Goal: Task Accomplishment & Management: Complete application form

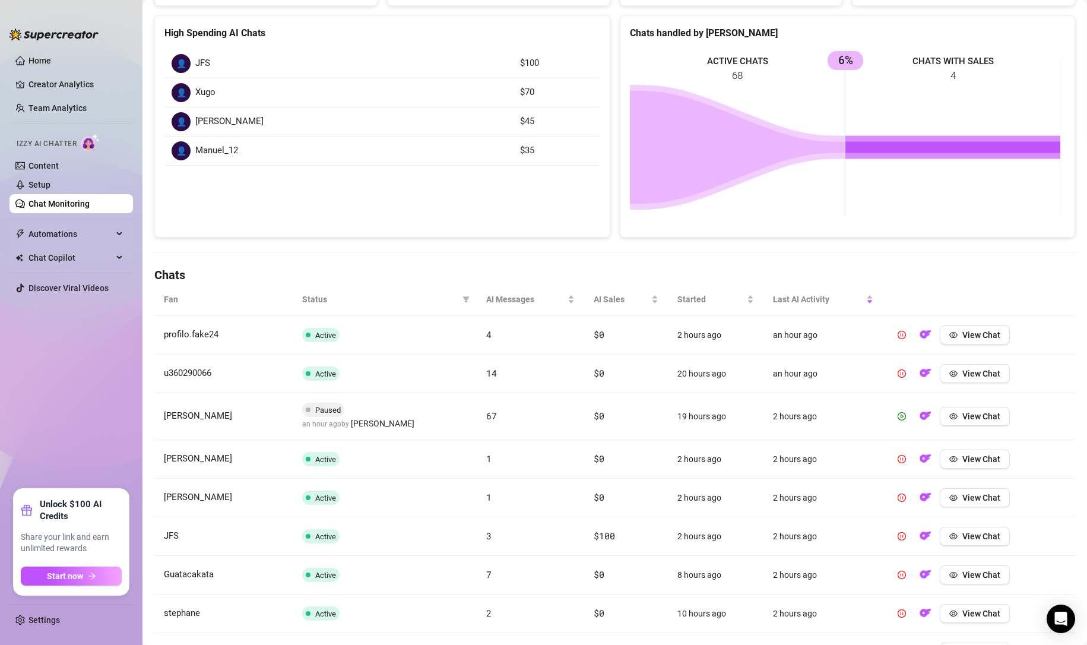
scroll to position [198, 0]
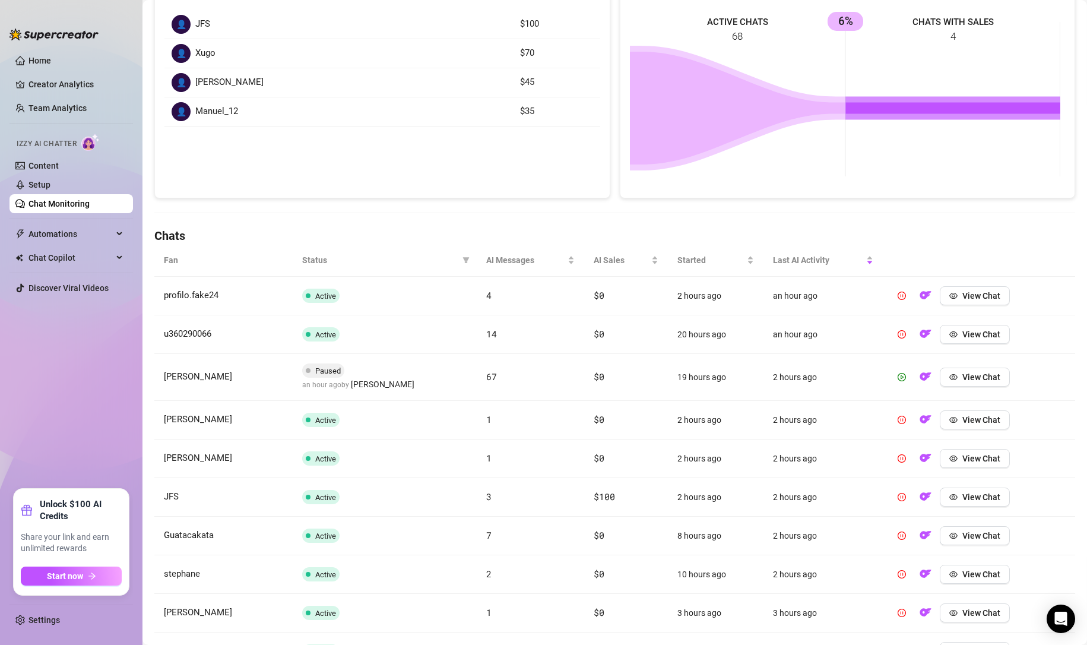
click at [502, 267] on div "AI Messages" at bounding box center [530, 260] width 89 height 13
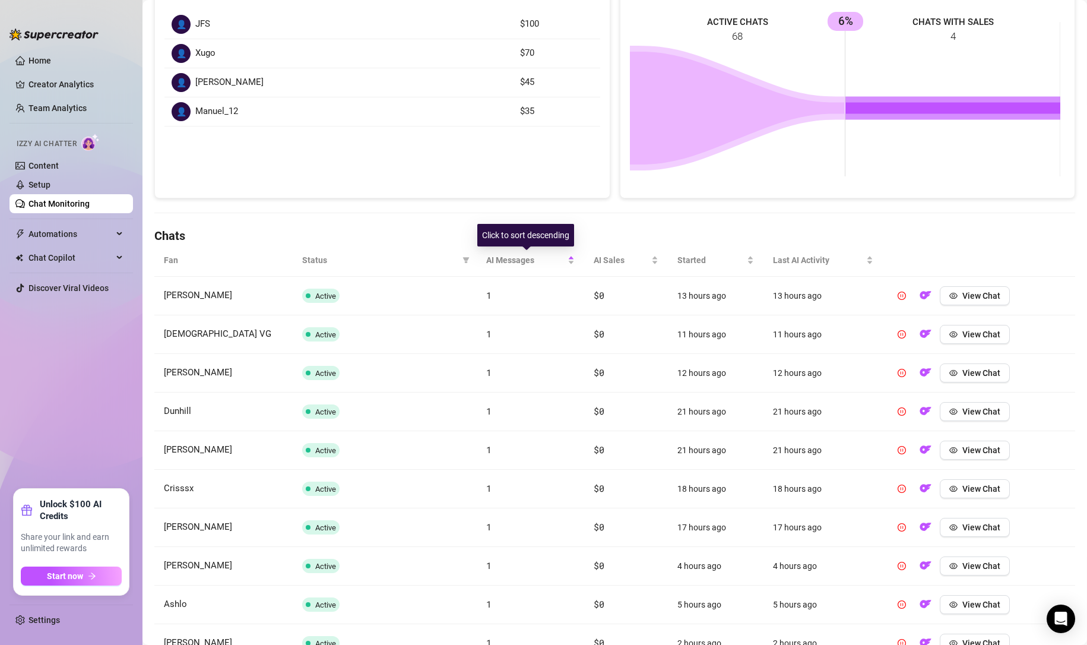
click at [503, 263] on span "AI Messages" at bounding box center [526, 260] width 80 height 13
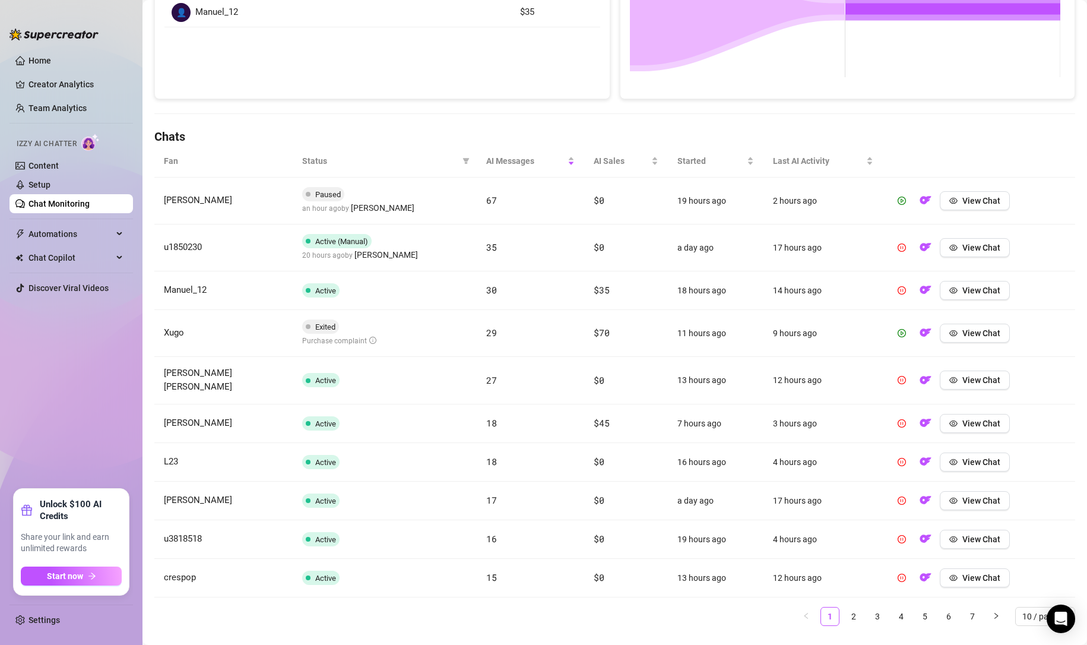
scroll to position [314, 0]
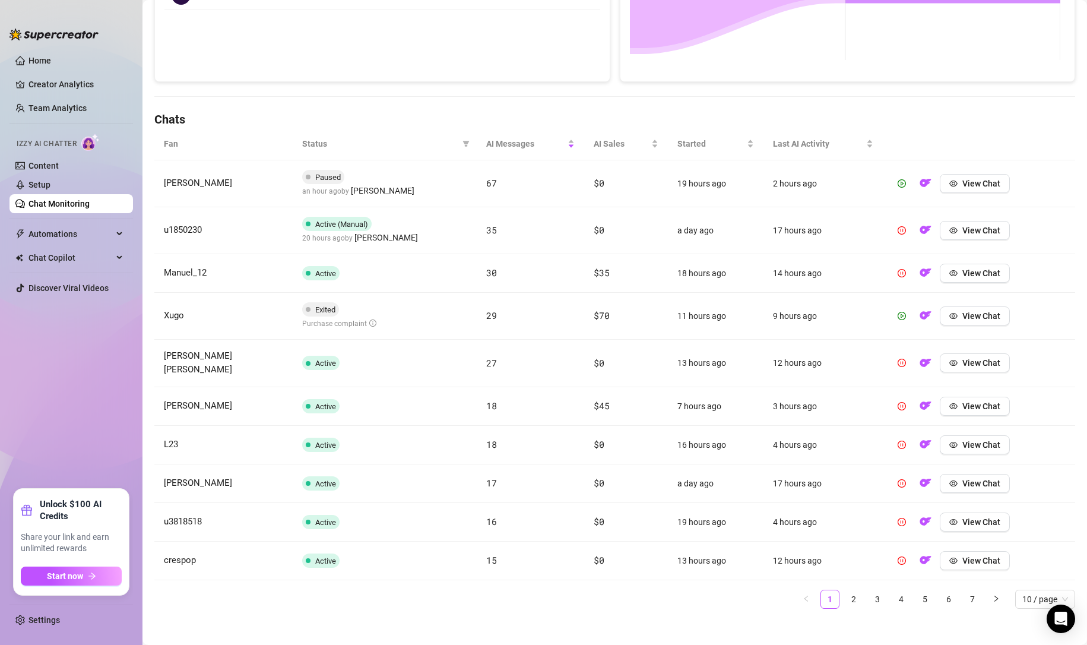
click at [847, 595] on link "2" at bounding box center [854, 599] width 18 height 18
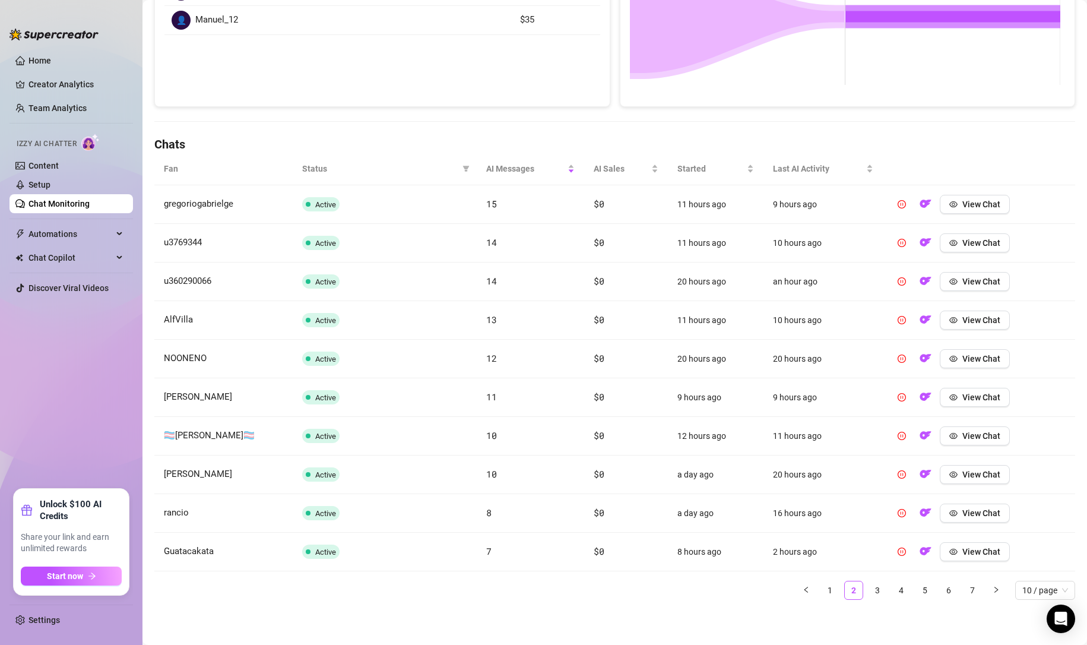
scroll to position [289, 0]
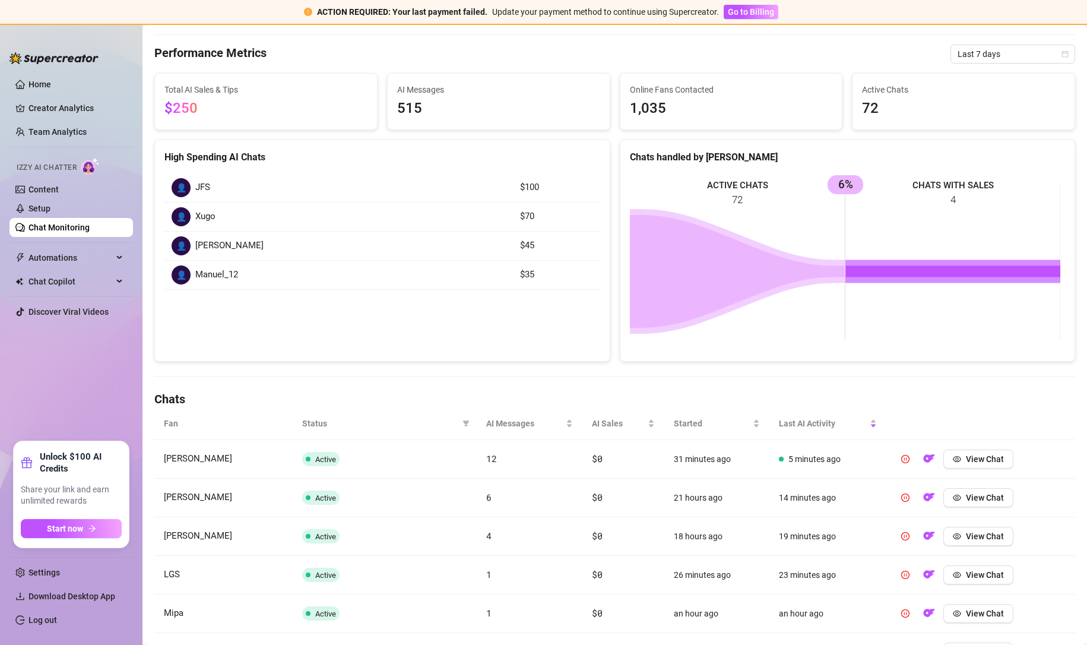
scroll to position [138, 0]
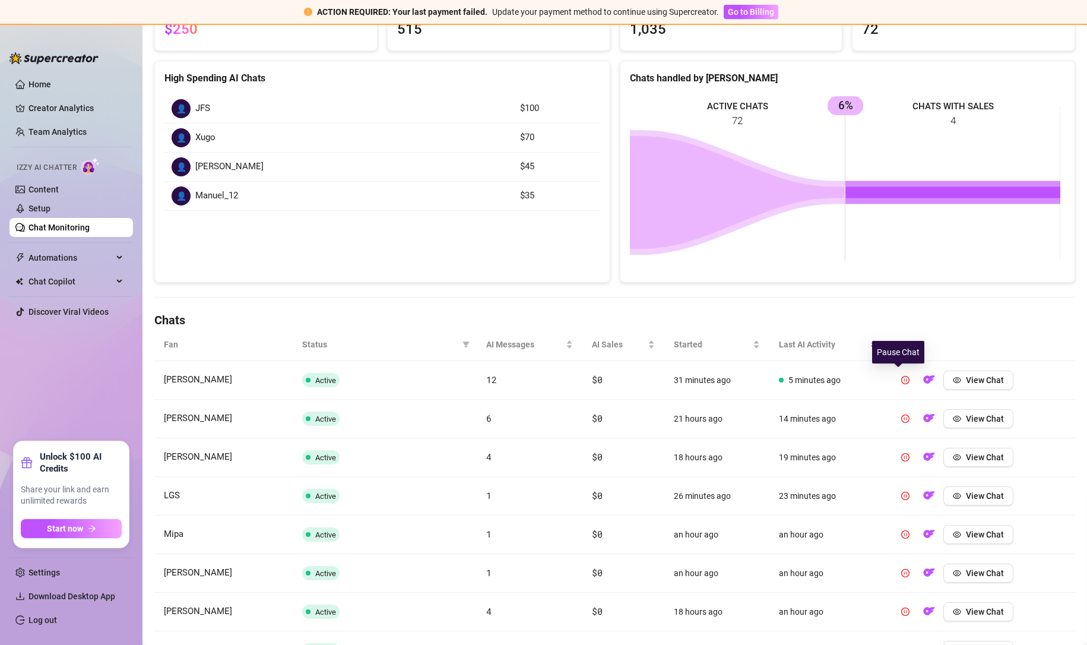
click at [901, 379] on icon "pause-circle" at bounding box center [905, 380] width 8 height 8
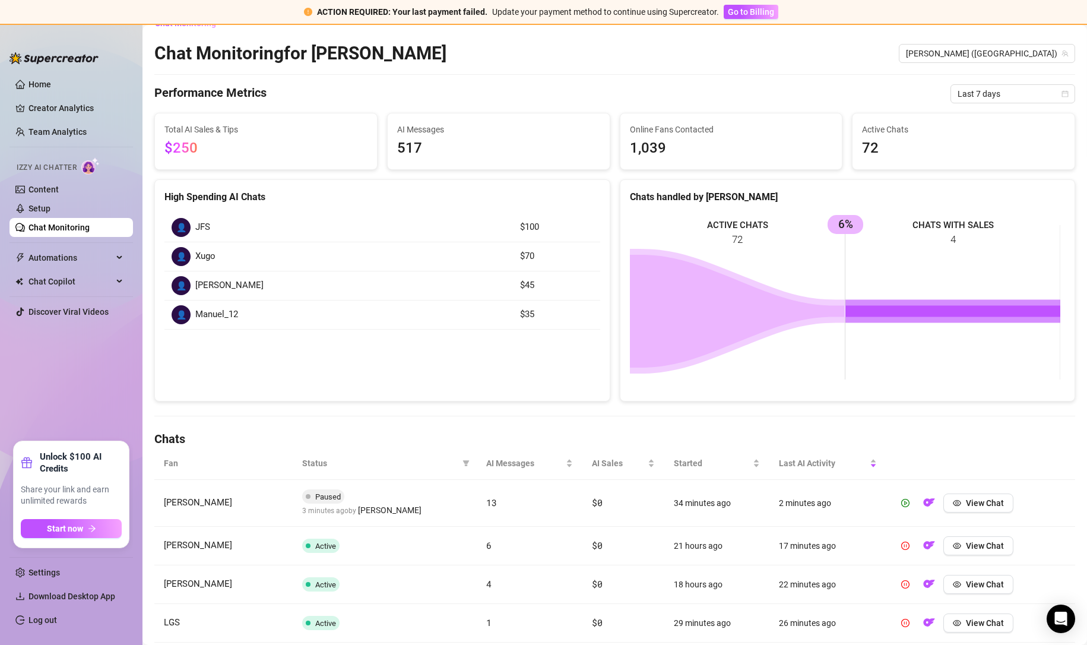
scroll to position [0, 0]
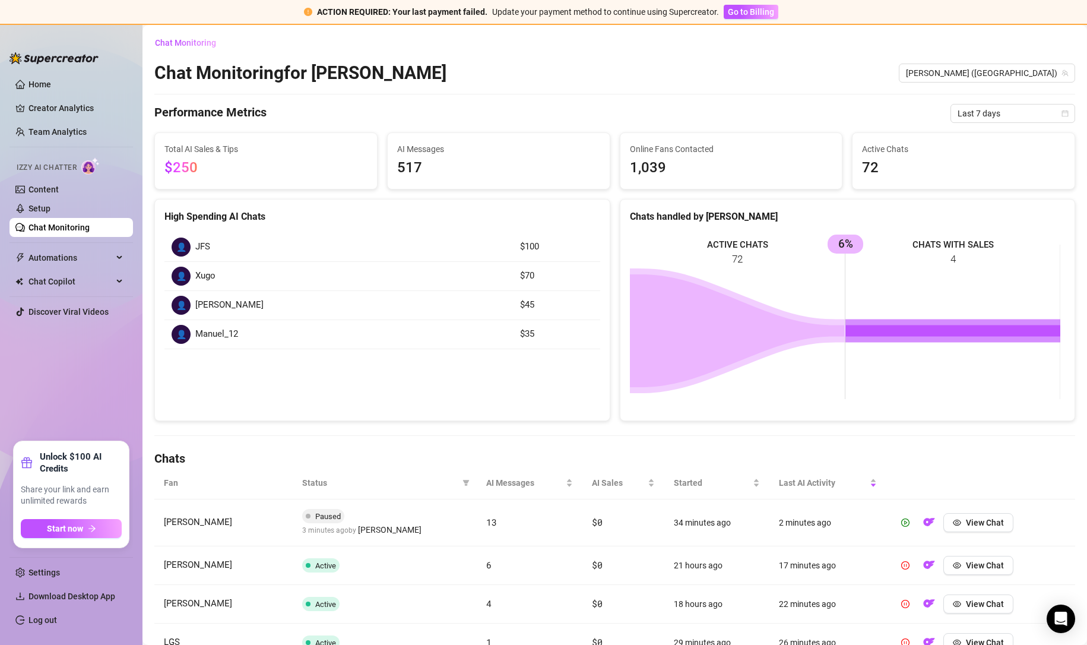
click at [755, 12] on span "Go to Billing" at bounding box center [751, 12] width 46 height 10
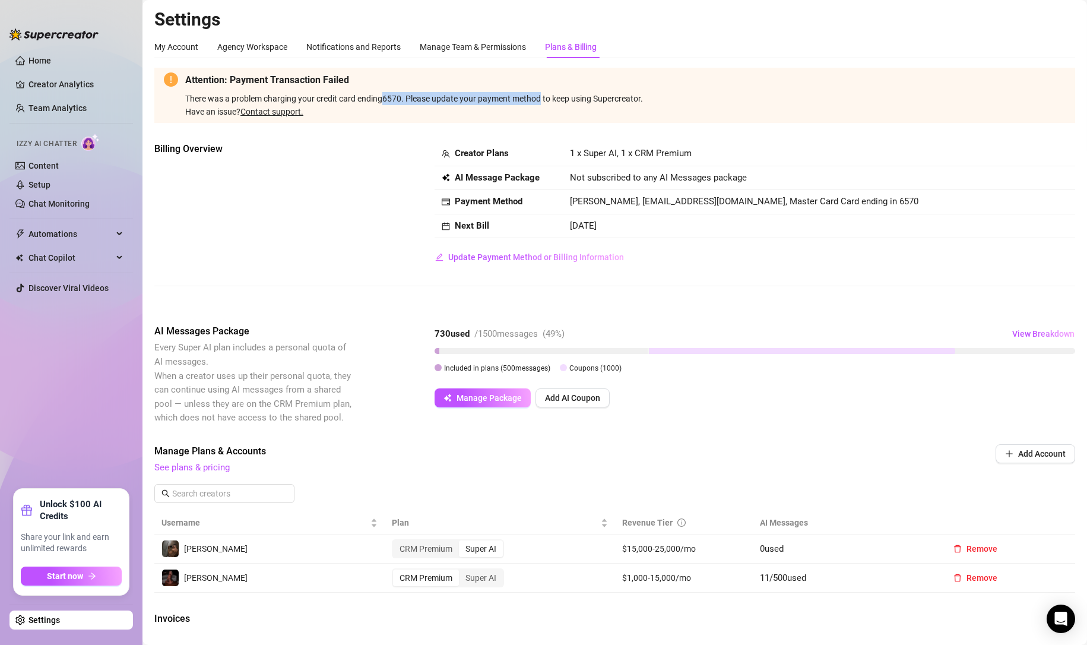
drag, startPoint x: 387, startPoint y: 94, endPoint x: 542, endPoint y: 98, distance: 155.0
click at [542, 98] on span "There was a problem charging your credit card ending 6570 . Please update your …" at bounding box center [625, 106] width 881 height 24
click at [398, 142] on div "Attention: Payment Transaction Failed There was a problem charging your credit …" at bounding box center [614, 460] width 921 height 785
click at [501, 257] on span "Update Payment Method or Billing Information" at bounding box center [536, 257] width 176 height 10
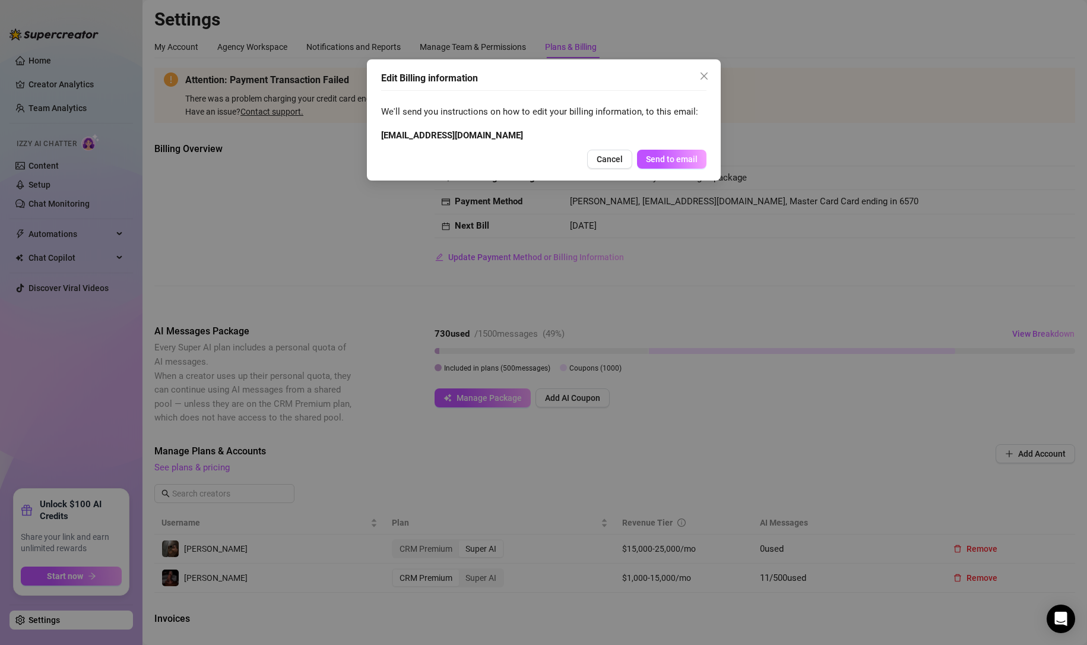
click at [711, 80] on span "Close" at bounding box center [704, 76] width 19 height 10
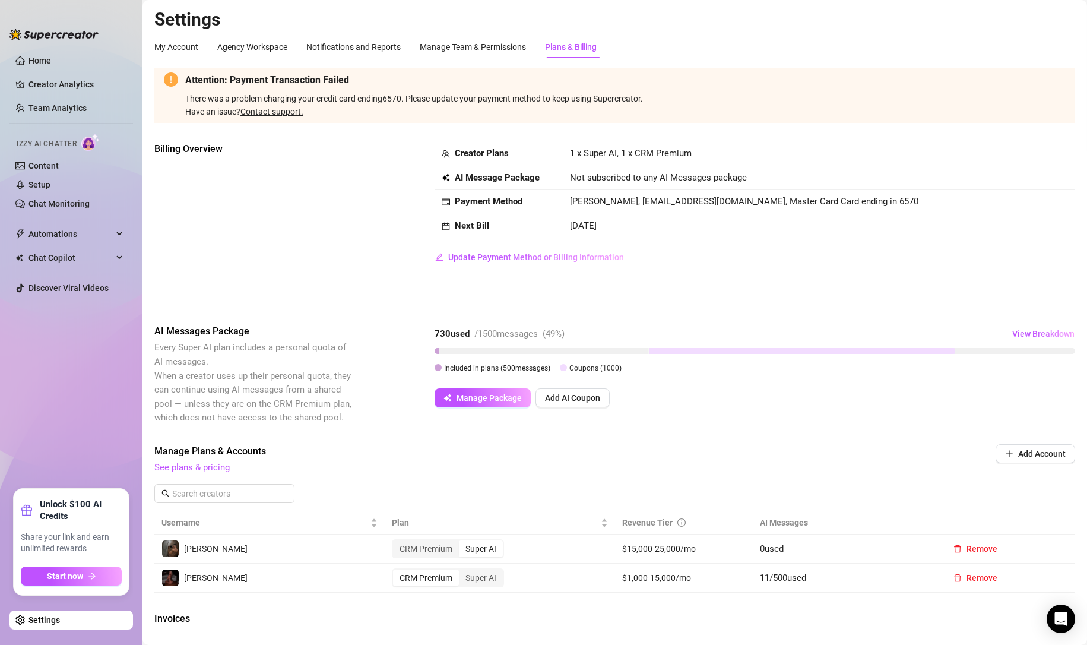
drag, startPoint x: 267, startPoint y: 113, endPoint x: 304, endPoint y: 117, distance: 37.6
click at [267, 113] on link "Contact support." at bounding box center [271, 112] width 63 height 10
click at [563, 258] on span "Update Payment Method or Billing Information" at bounding box center [536, 257] width 176 height 10
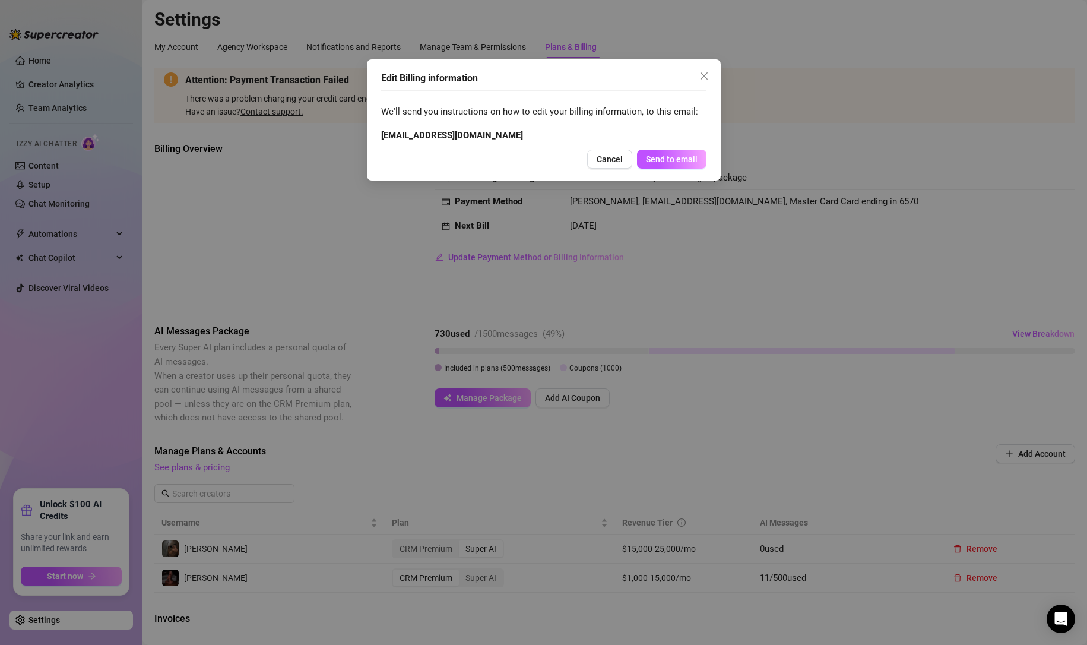
click at [657, 159] on span "Send to email" at bounding box center [672, 159] width 52 height 10
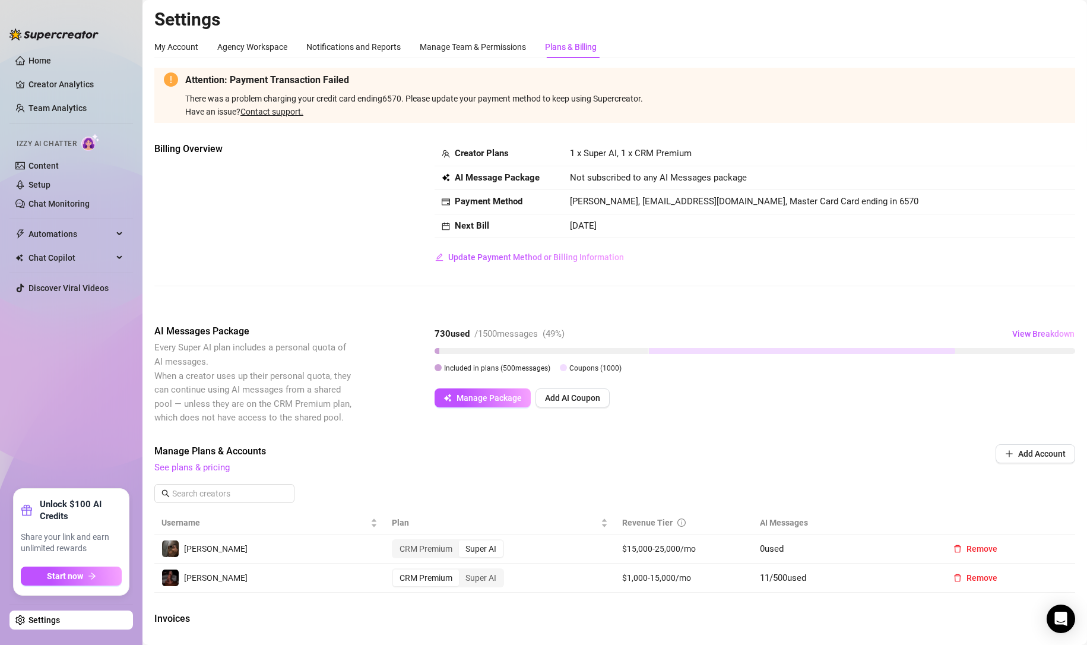
click at [42, 183] on link "Setup" at bounding box center [40, 185] width 22 height 10
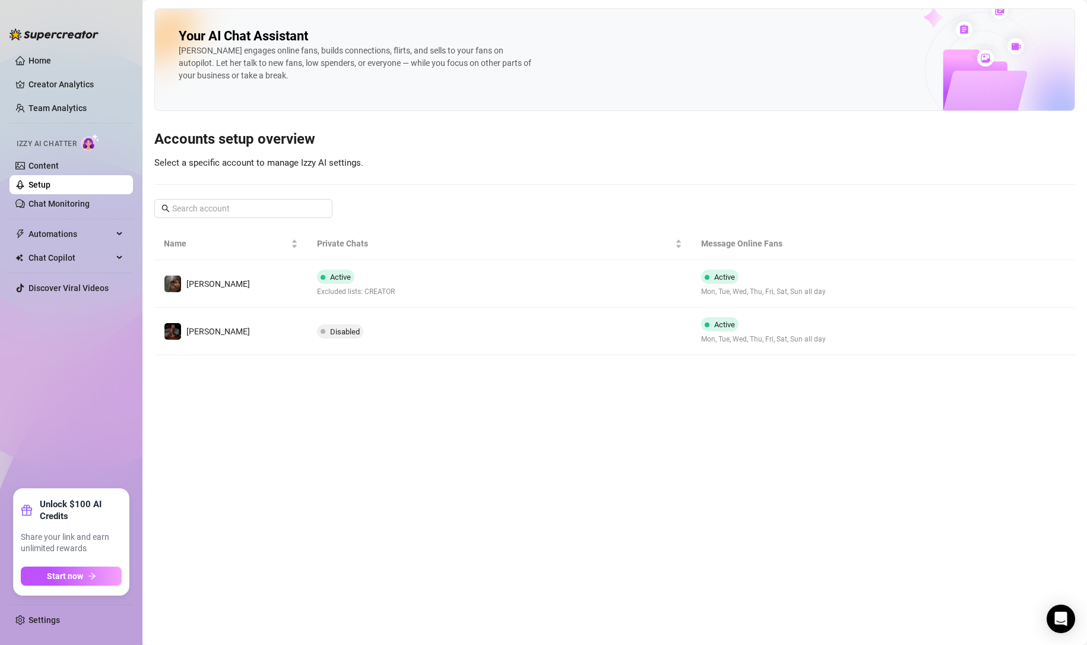
click at [965, 280] on icon "right" at bounding box center [967, 284] width 8 height 8
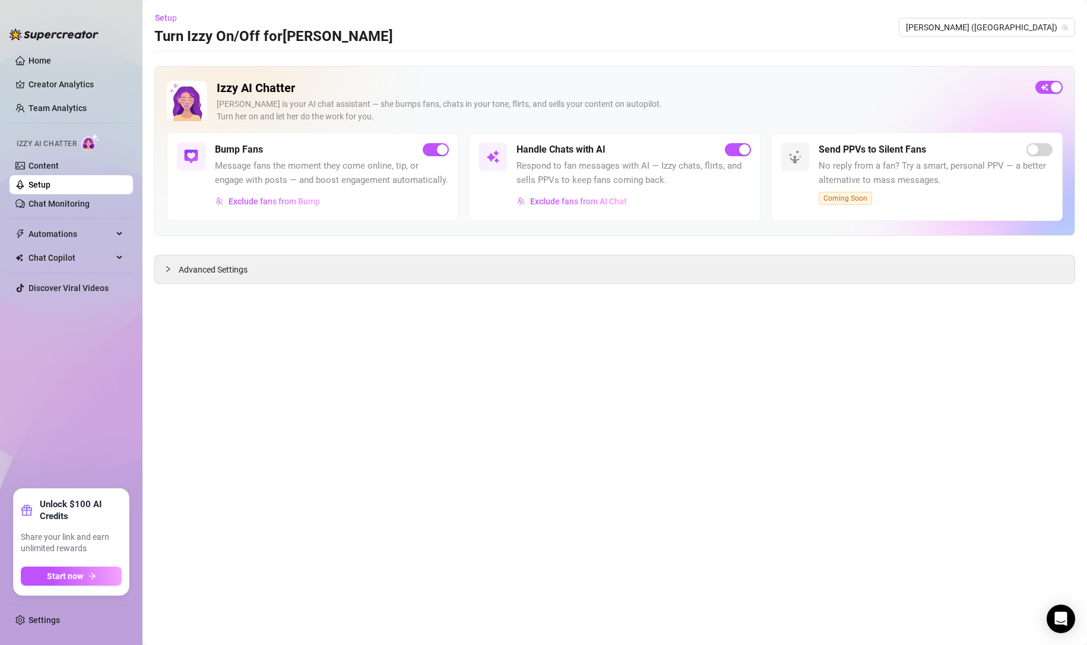
click at [56, 170] on link "Content" at bounding box center [44, 166] width 30 height 10
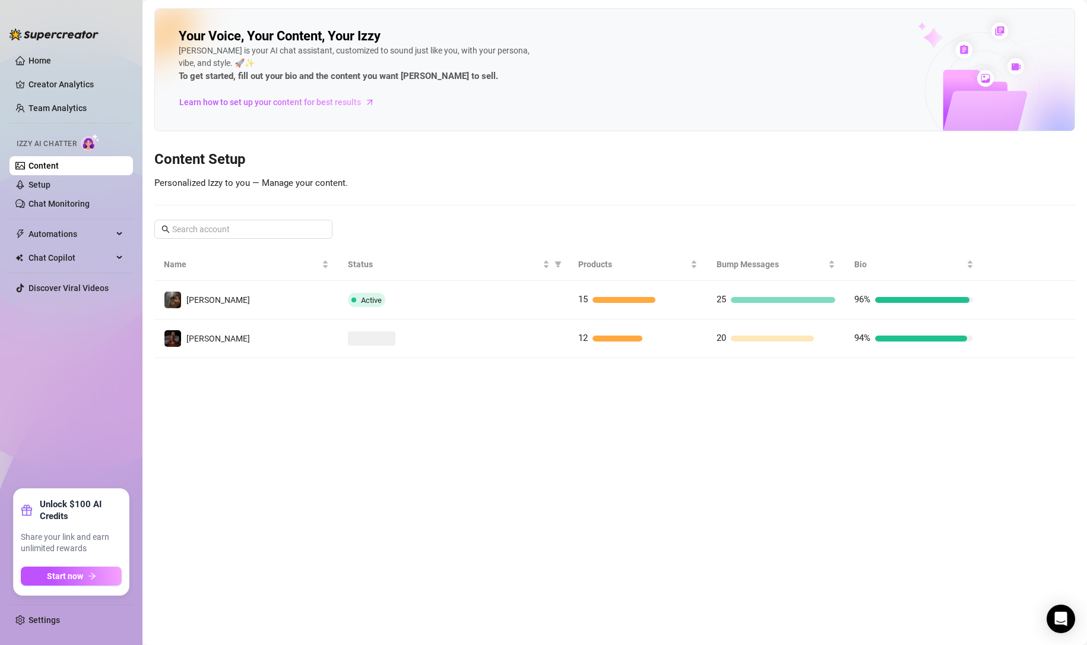
click at [1003, 302] on icon "right" at bounding box center [1002, 300] width 8 height 8
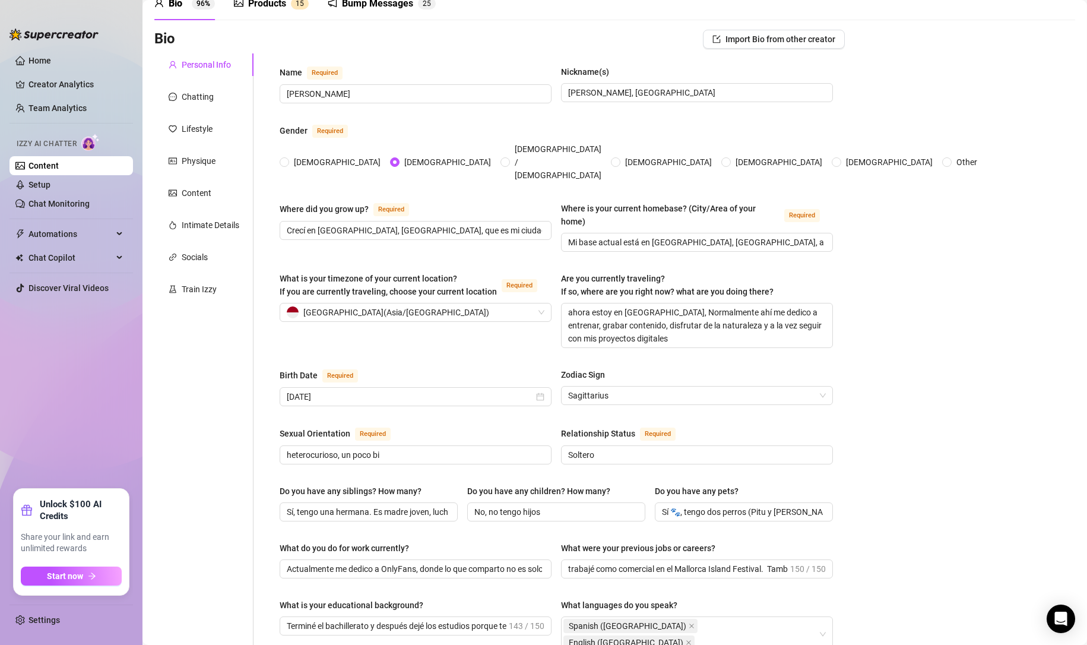
scroll to position [40, 0]
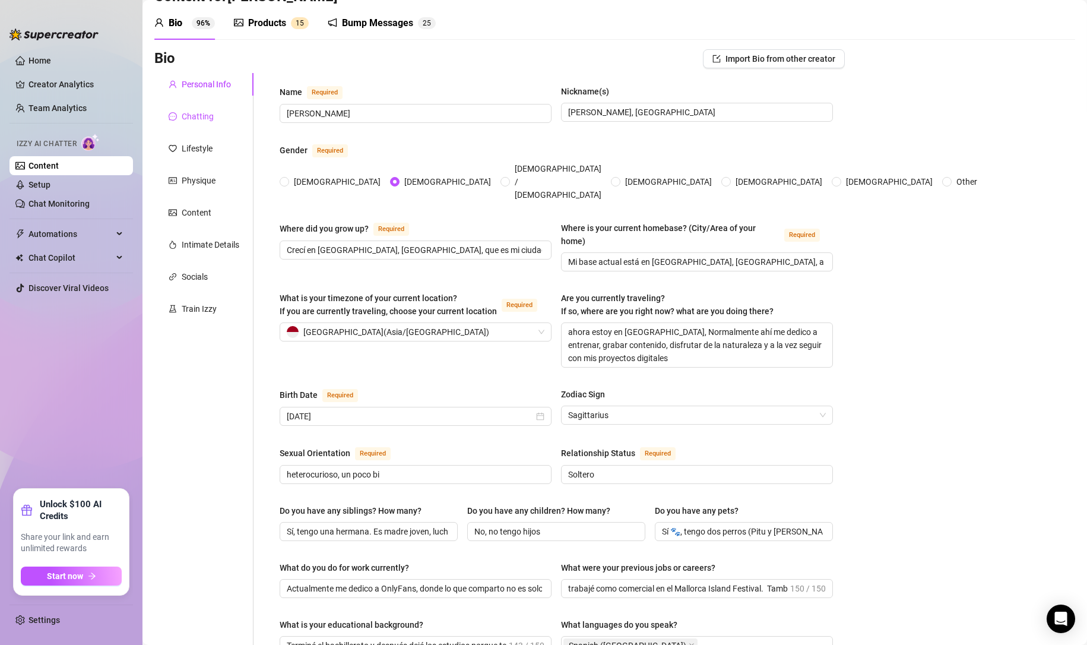
click at [207, 120] on div "Chatting" at bounding box center [198, 116] width 32 height 13
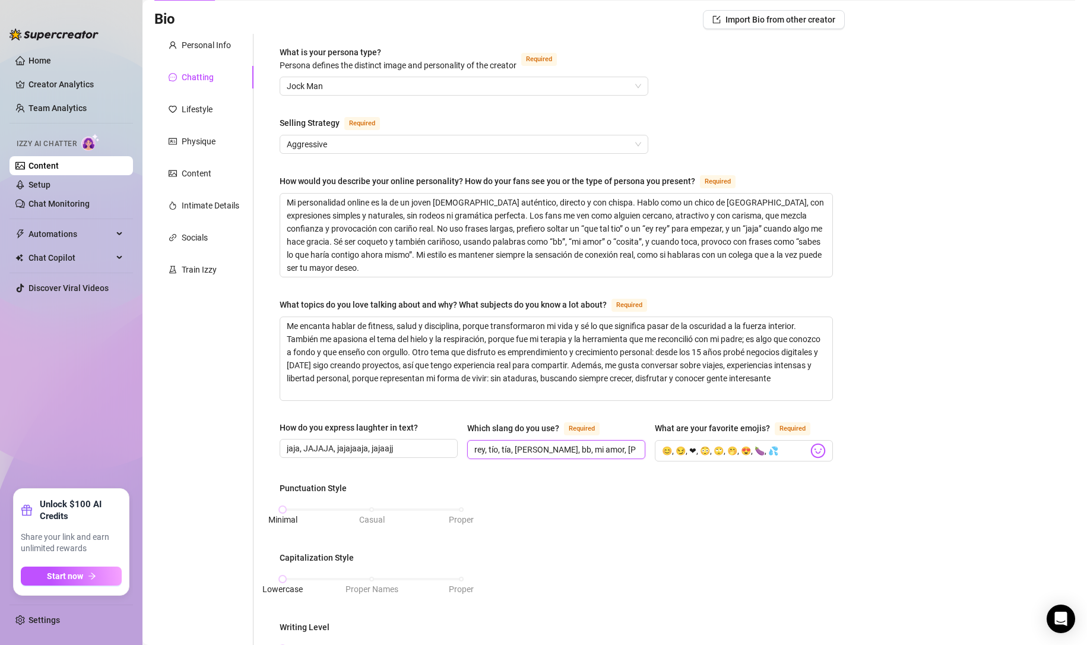
scroll to position [0, 101]
drag, startPoint x: 552, startPoint y: 442, endPoint x: 670, endPoint y: 451, distance: 118.5
click at [670, 451] on div "How do you express laughter in text? jaja, JAJAJA, jajajaaja, jajaajj Which sla…" at bounding box center [556, 446] width 553 height 51
click at [501, 457] on div "Which slang do you use? Required rey, tío, tía, [PERSON_NAME], bb, mi amor, cos…" at bounding box center [556, 441] width 178 height 40
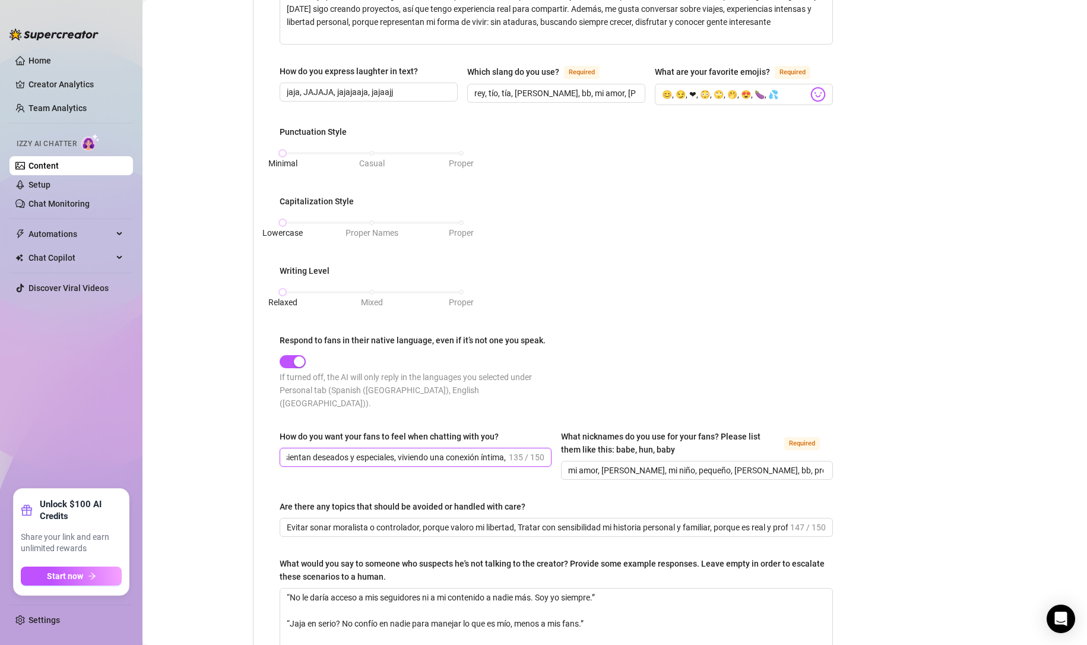
scroll to position [0, 296]
drag, startPoint x: 328, startPoint y: 439, endPoint x: 531, endPoint y: 451, distance: 203.4
click at [531, 451] on span "Quiero que mis fans se sientan deseados y especiales, viviendo una conexión ínt…" at bounding box center [416, 457] width 272 height 19
drag, startPoint x: 593, startPoint y: 458, endPoint x: 838, endPoint y: 465, distance: 244.7
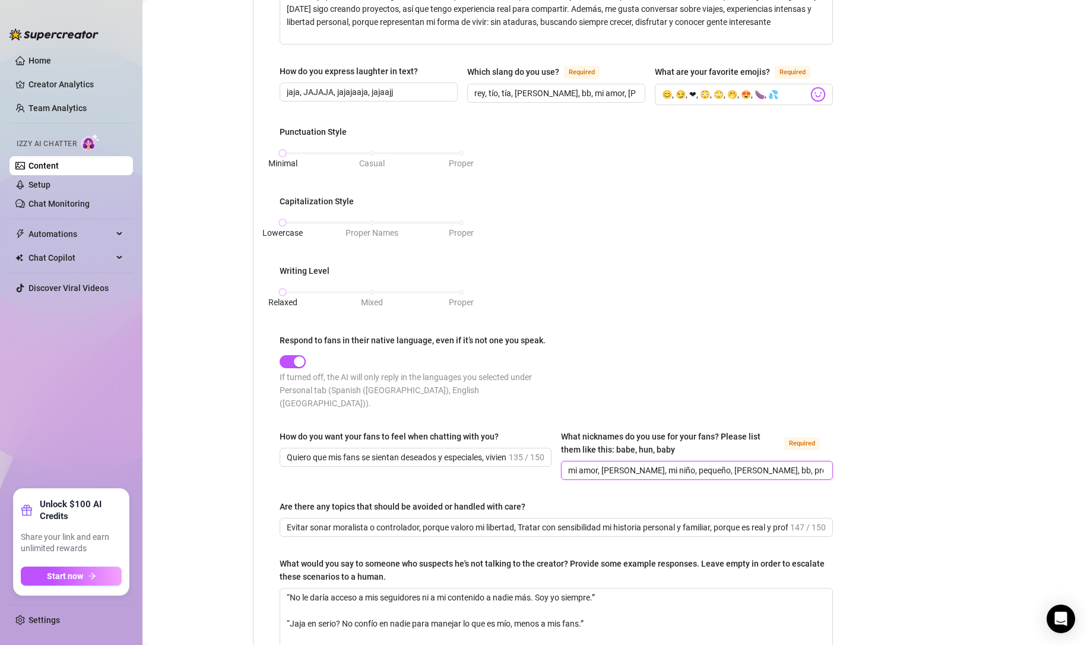
click at [838, 465] on div "Bio Import Bio from other creator Personal Info Chatting Lifestyle Physique Con…" at bounding box center [614, 280] width 921 height 1253
click at [765, 473] on div "How do you want your fans to feel when chatting with you? Quiero que mis fans s…" at bounding box center [556, 460] width 553 height 61
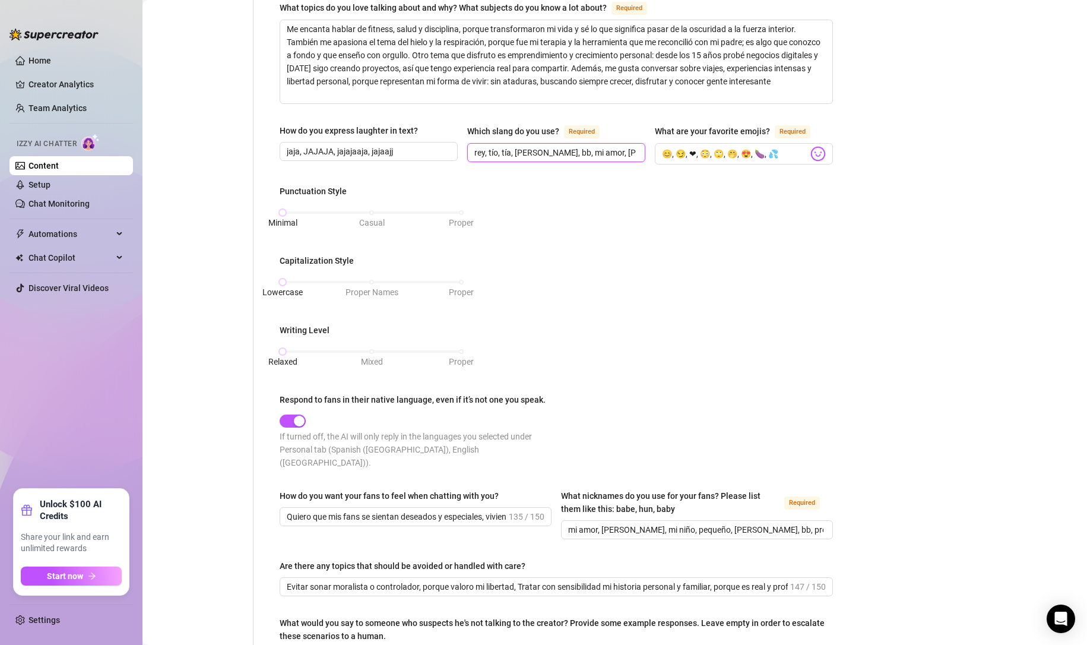
scroll to position [0, 101]
drag, startPoint x: 544, startPoint y: 145, endPoint x: 657, endPoint y: 156, distance: 113.9
click at [657, 156] on div "How do you express laughter in text? jaja, JAJAJA, jajajaaja, jajaajj Which sla…" at bounding box center [556, 149] width 553 height 51
click at [642, 241] on div "Punctuation Style Minimal Casual Proper Capitalization Style Lowercase Proper N…" at bounding box center [556, 332] width 553 height 295
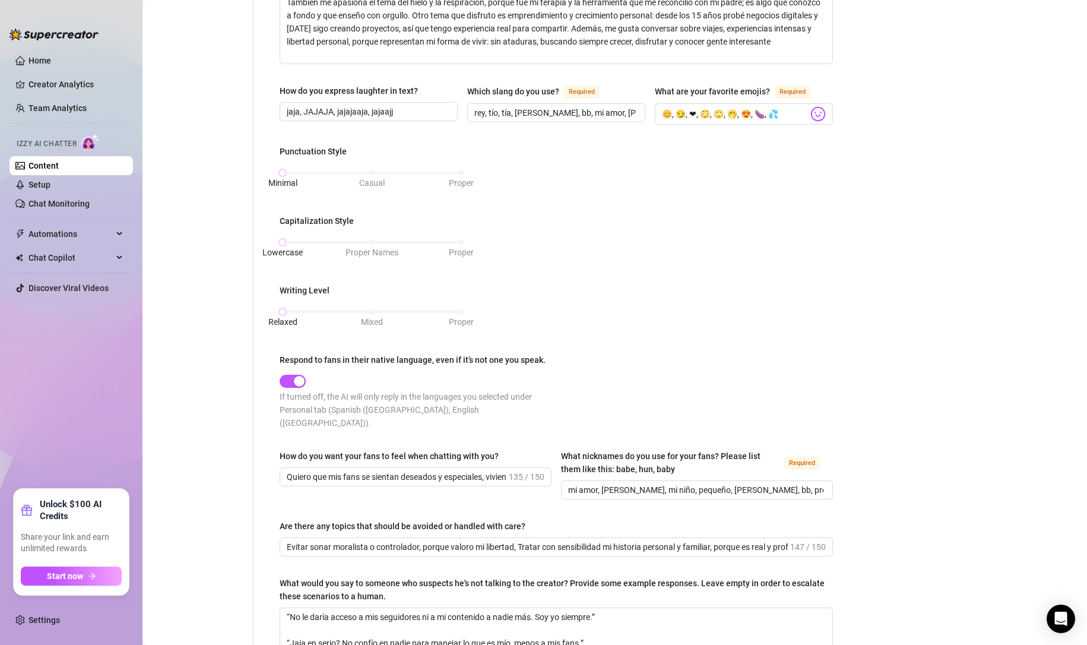
scroll to position [435, 0]
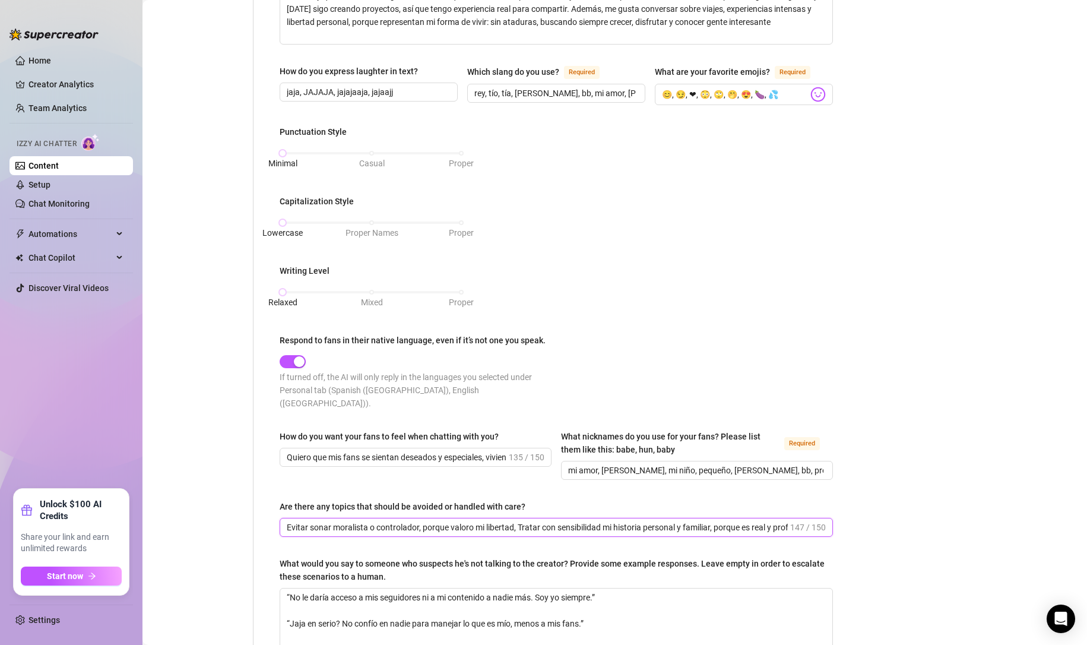
drag, startPoint x: 300, startPoint y: 507, endPoint x: 506, endPoint y: 509, distance: 206.6
click at [506, 521] on input "Evitar sonar moralista o controlador, porque valoro mi libertad, Tratar con sen…" at bounding box center [537, 527] width 501 height 13
click at [477, 500] on div "Are there any topics that should be avoided or handled with care?" at bounding box center [403, 506] width 246 height 13
click at [477, 521] on input "Evitar sonar moralista o controlador, porque valoro mi libertad, Tratar con sen…" at bounding box center [537, 527] width 501 height 13
click at [477, 500] on div "Are there any topics that should be avoided or handled with care?" at bounding box center [403, 506] width 246 height 13
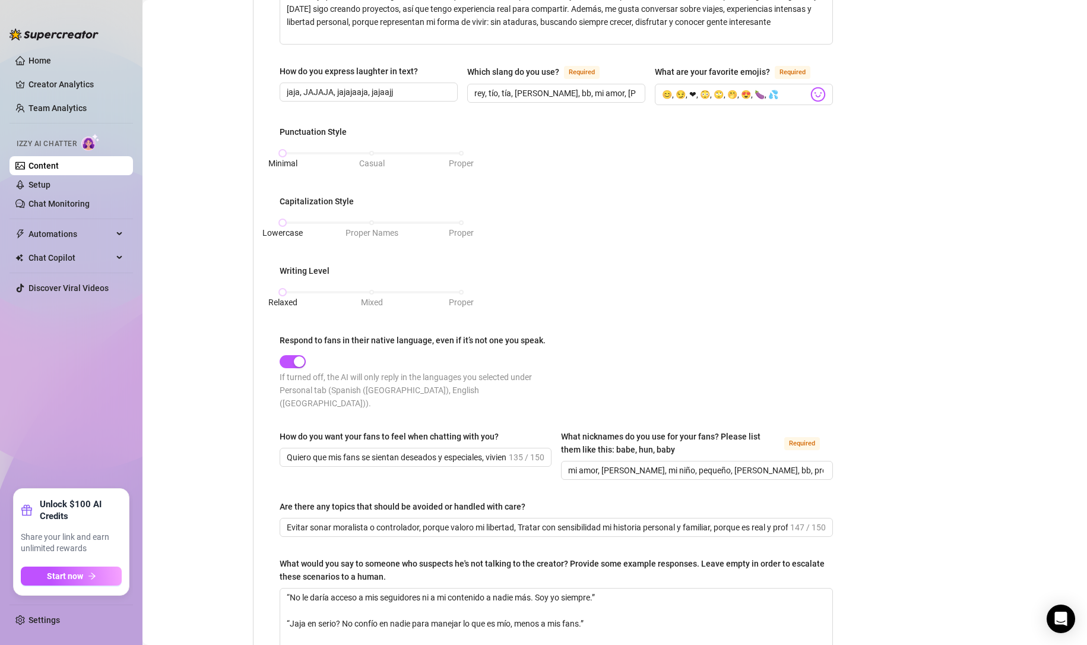
click at [477, 521] on input "Evitar sonar moralista o controlador, porque valoro mi libertad, Tratar con sen…" at bounding box center [537, 527] width 501 height 13
click at [477, 500] on div "Are there any topics that should be avoided or handled with care?" at bounding box center [403, 506] width 246 height 13
click at [477, 521] on input "Evitar sonar moralista o controlador, porque valoro mi libertad, Tratar con sen…" at bounding box center [537, 527] width 501 height 13
click at [485, 500] on div "Are there any topics that should be avoided or handled with care?" at bounding box center [403, 506] width 246 height 13
click at [485, 521] on input "Evitar sonar moralista o controlador, porque valoro mi libertad, Tratar con sen…" at bounding box center [537, 527] width 501 height 13
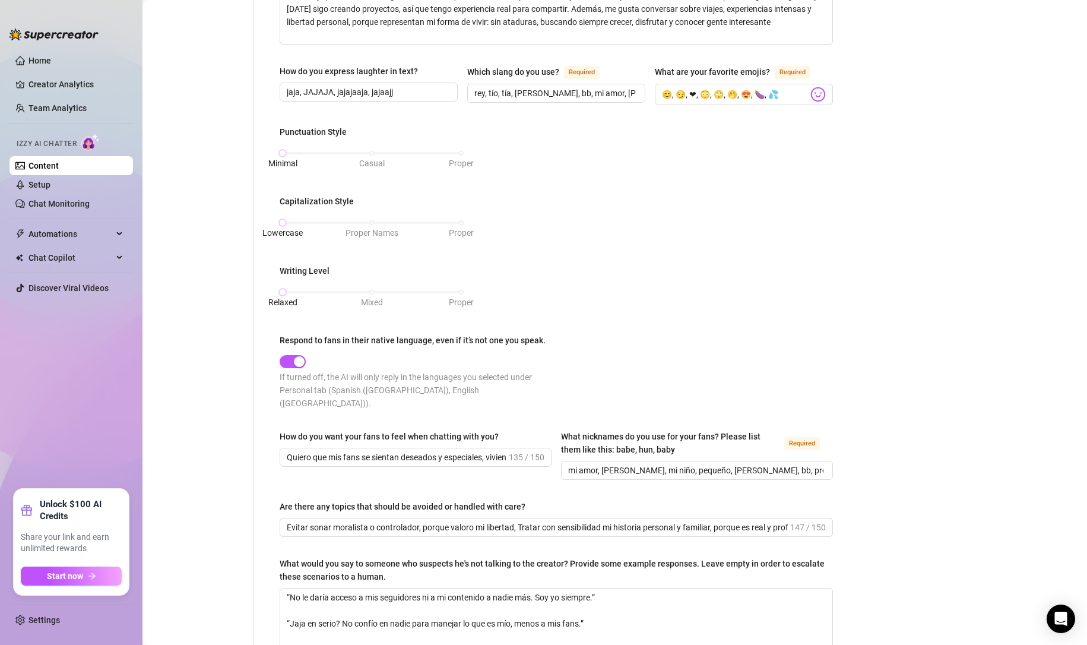
click at [584, 500] on div "Are there any topics that should be avoided or handled with care?" at bounding box center [556, 509] width 553 height 18
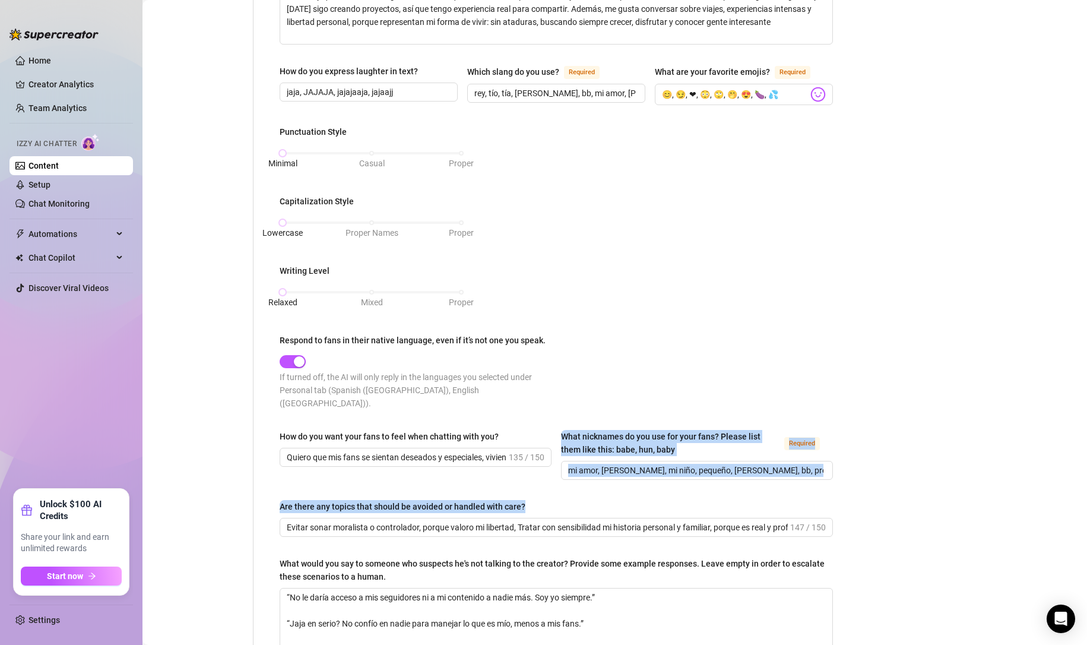
drag, startPoint x: 549, startPoint y: 486, endPoint x: 334, endPoint y: 479, distance: 215.1
click at [334, 479] on div "What is your persona type? [PERSON_NAME] defines the distinct image and persona…" at bounding box center [556, 257] width 553 height 1137
click at [416, 500] on div "Are there any topics that should be avoided or handled with care?" at bounding box center [403, 506] width 246 height 13
click at [416, 521] on input "Evitar sonar moralista o controlador, porque valoro mi libertad, Tratar con sen…" at bounding box center [537, 527] width 501 height 13
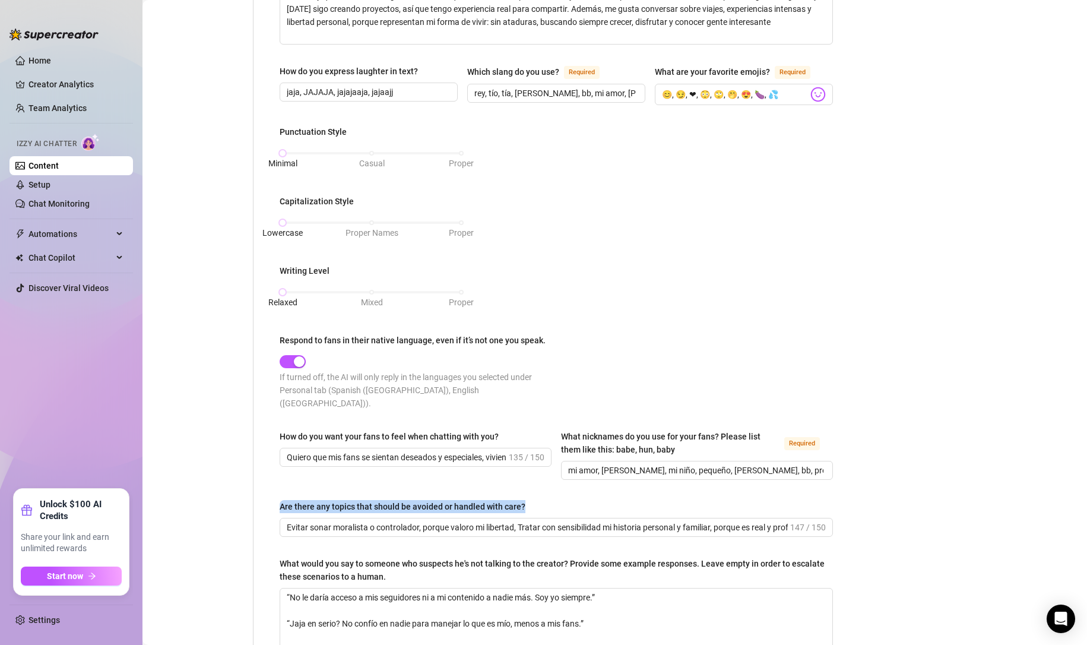
drag, startPoint x: 539, startPoint y: 486, endPoint x: 278, endPoint y: 485, distance: 260.7
click at [278, 485] on div "What is your persona type? [PERSON_NAME] defines the distinct image and persona…" at bounding box center [556, 258] width 577 height 1161
copy div "Are there any topics that should be avoided or handled with care?"
click at [289, 521] on input "Evitar sonar moralista o controlador, porque valoro mi libertad, Tratar con sen…" at bounding box center [537, 527] width 501 height 13
click at [298, 521] on input "Evitar sonar moralista o controlador, porque valoro mi libertad, Tratar con sen…" at bounding box center [537, 527] width 501 height 13
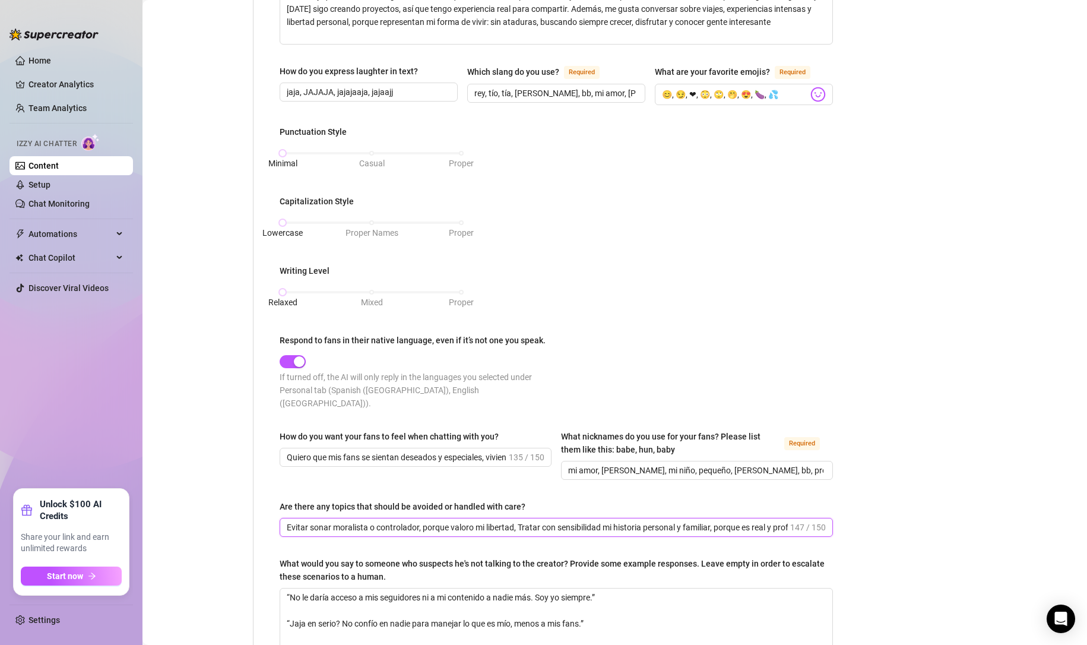
click at [298, 521] on input "Evitar sonar moralista o controlador, porque valoro mi libertad, Tratar con sen…" at bounding box center [537, 527] width 501 height 13
click at [376, 521] on input "Evitar sonar moralista o controlador, porque valoro mi libertad, Tratar con sen…" at bounding box center [537, 527] width 501 height 13
drag, startPoint x: 440, startPoint y: 510, endPoint x: 766, endPoint y: 520, distance: 326.1
click at [766, 520] on span "Evitar sonar moralista o controlador, porque valoro mi libertad, Tratar con sen…" at bounding box center [556, 527] width 553 height 19
click at [605, 518] on span "Evitar sonar moralista o controlador, porque valoro mi libertad, Tratar con sen…" at bounding box center [556, 527] width 553 height 19
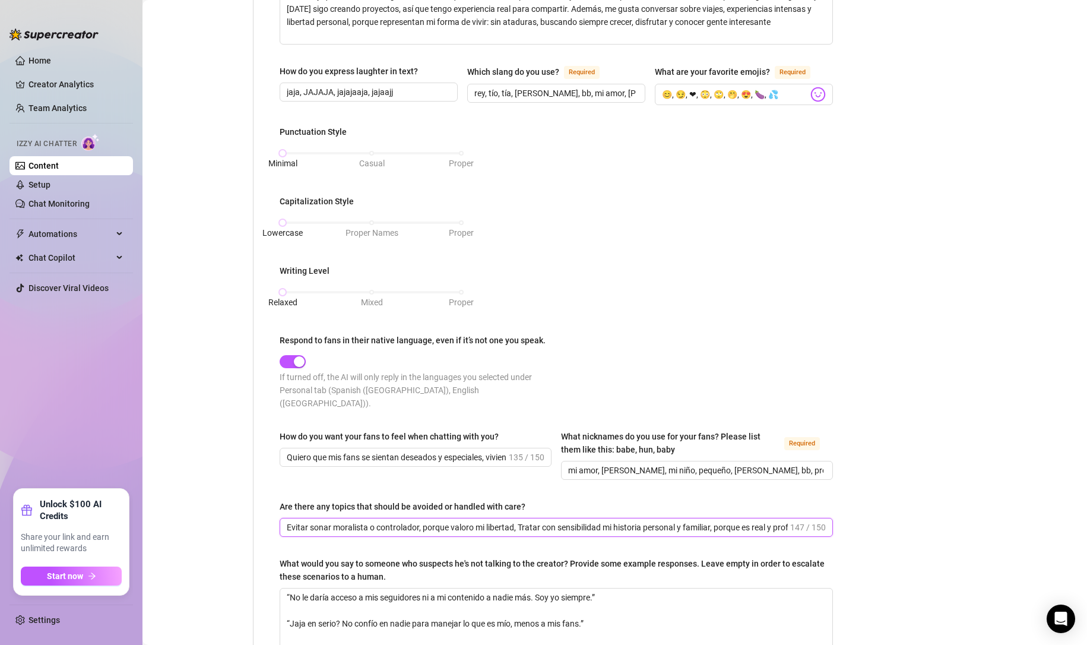
click at [521, 521] on input "Evitar sonar moralista o controlador, porque valoro mi libertad, Tratar con sen…" at bounding box center [537, 527] width 501 height 13
drag, startPoint x: 518, startPoint y: 512, endPoint x: 881, endPoint y: 530, distance: 363.2
click at [881, 530] on div "Bio Import Bio from other creator Personal Info Chatting Lifestyle Physique Con…" at bounding box center [614, 280] width 921 height 1253
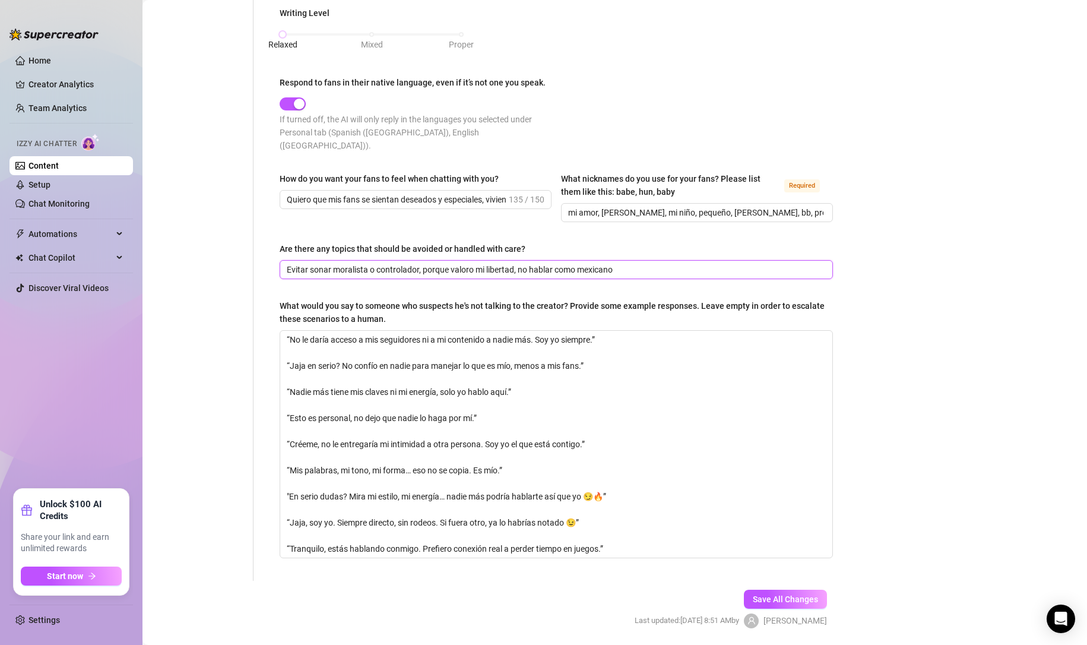
scroll to position [713, 0]
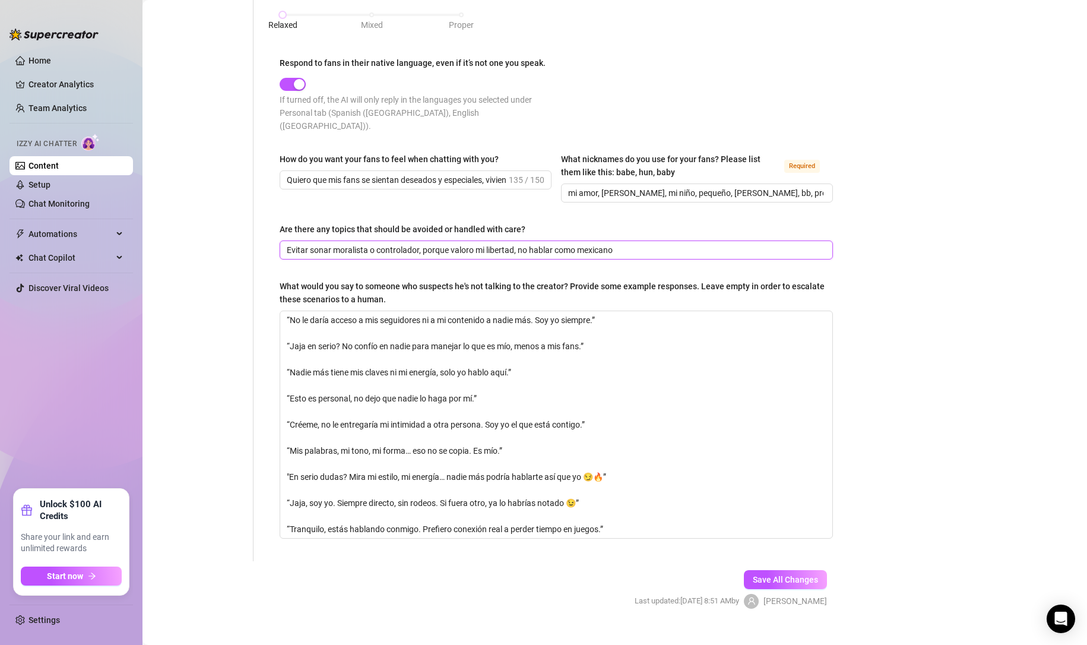
type input "Evitar sonar moralista o controlador, porque valoro mi libertad, no hablar como…"
click at [786, 575] on span "Save All Changes" at bounding box center [785, 580] width 65 height 10
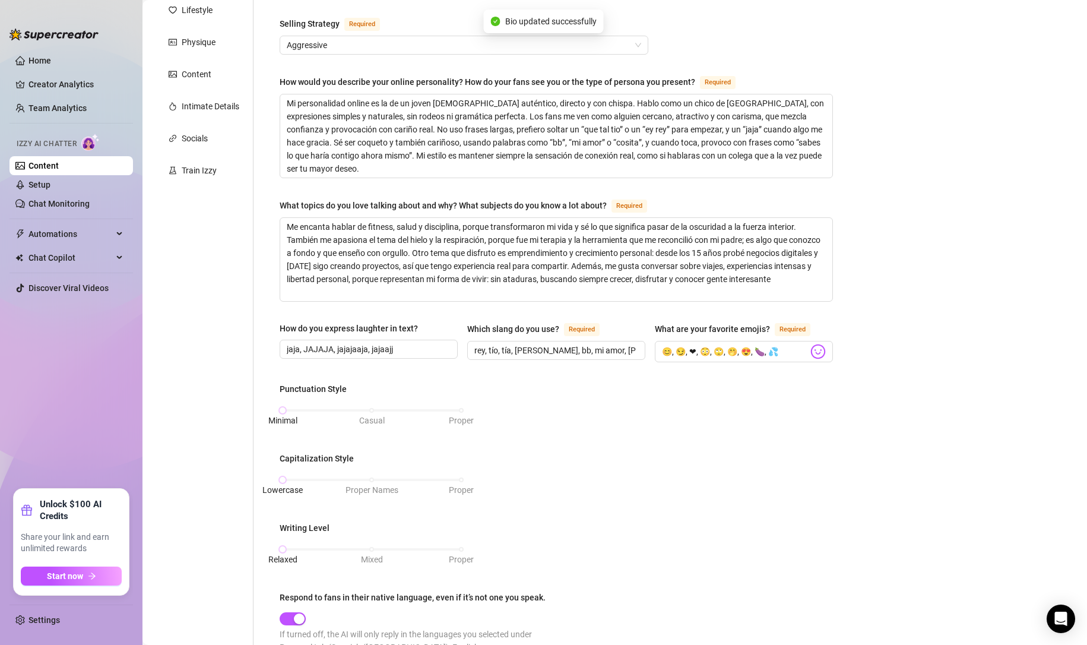
scroll to position [79, 0]
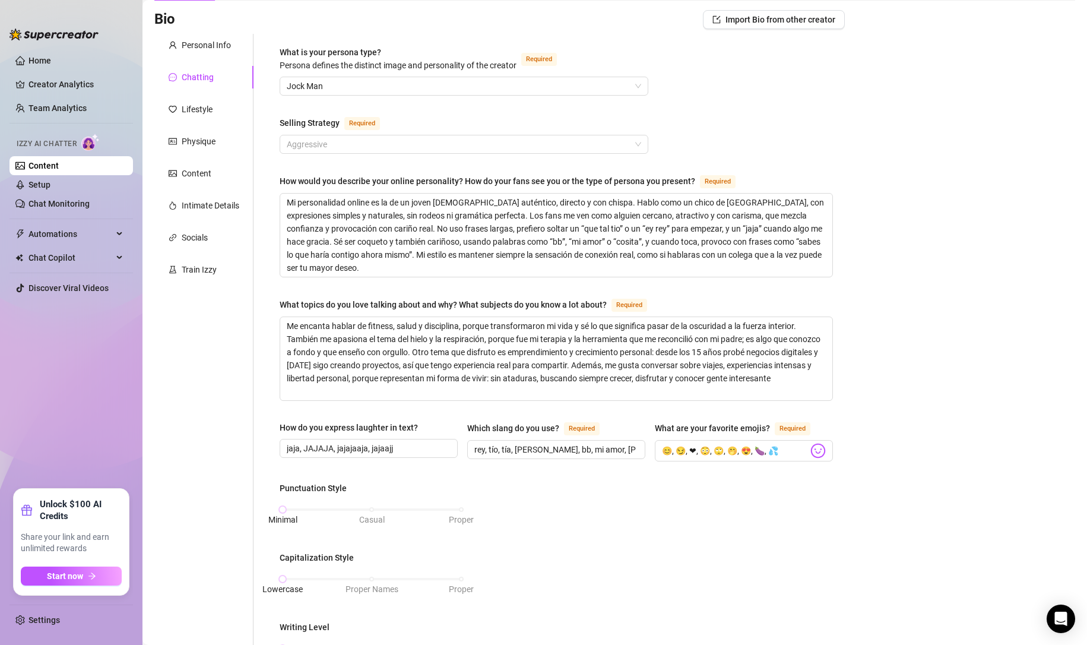
click at [319, 142] on span "Aggressive" at bounding box center [464, 144] width 354 height 18
click at [308, 208] on textarea "Mi personalidad online es la de un joven [DEMOGRAPHIC_DATA] auténtico, directo …" at bounding box center [556, 235] width 552 height 83
drag, startPoint x: 283, startPoint y: 197, endPoint x: 749, endPoint y: 250, distance: 469.1
click at [749, 250] on textarea "Mi personalidad online es la de un joven [DEMOGRAPHIC_DATA] auténtico, directo …" at bounding box center [556, 235] width 552 height 83
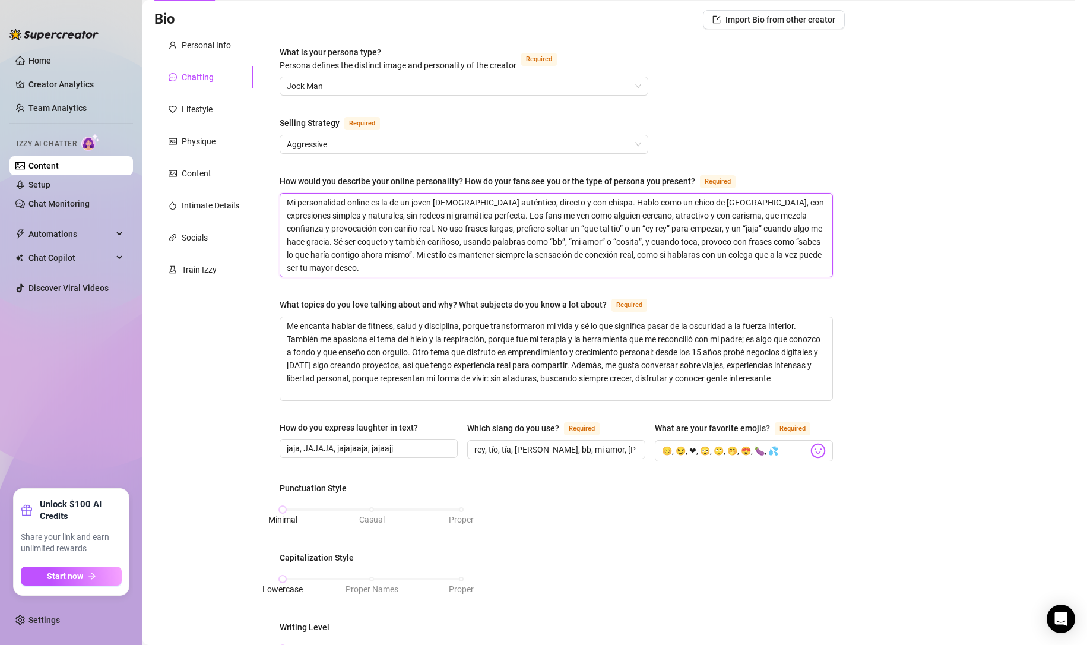
click at [631, 235] on textarea "Mi personalidad online es la de un joven [DEMOGRAPHIC_DATA] auténtico, directo …" at bounding box center [556, 235] width 552 height 83
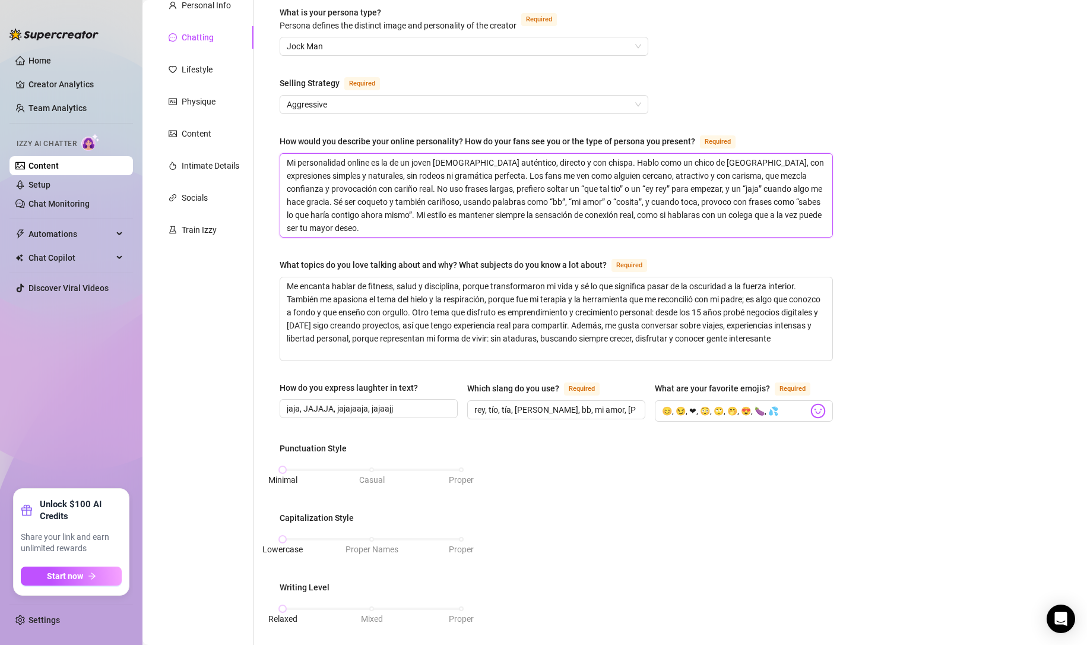
scroll to position [138, 0]
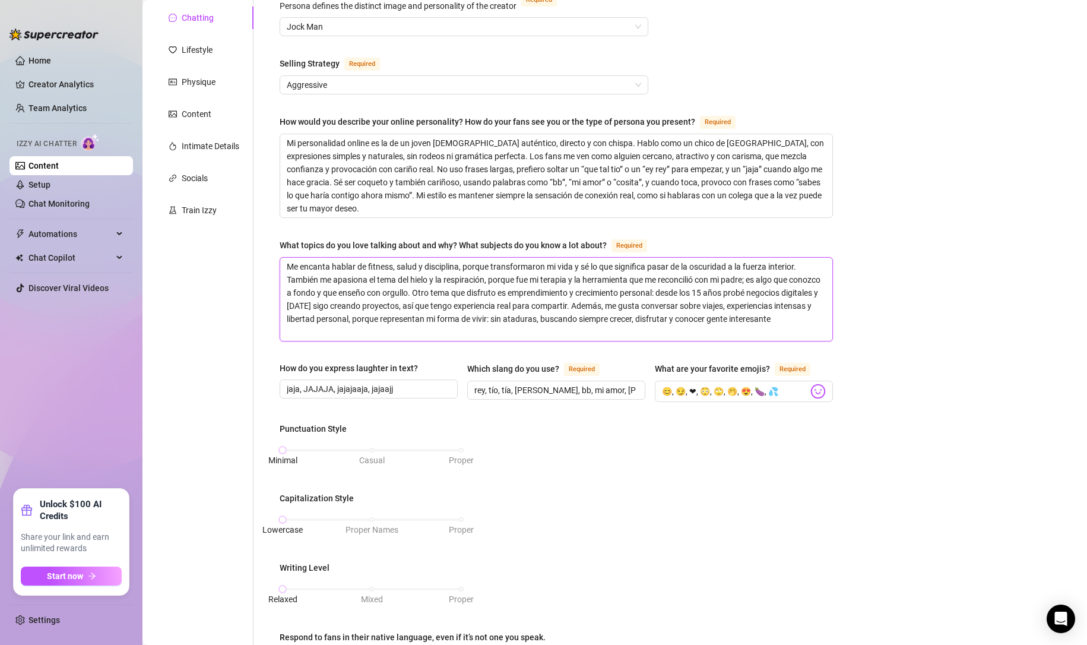
drag, startPoint x: 287, startPoint y: 261, endPoint x: 296, endPoint y: 262, distance: 9.0
click at [296, 262] on textarea "Me encanta hablar de fitness, salud y disciplina, porque transformaron mi vida …" at bounding box center [556, 299] width 552 height 83
drag, startPoint x: 278, startPoint y: 241, endPoint x: 607, endPoint y: 243, distance: 329.0
click at [607, 243] on div "What is your persona type? [PERSON_NAME] defines the distinct image and persona…" at bounding box center [556, 554] width 577 height 1161
copy div "What topics do you love talking about and why? What subjects do you know a lot …"
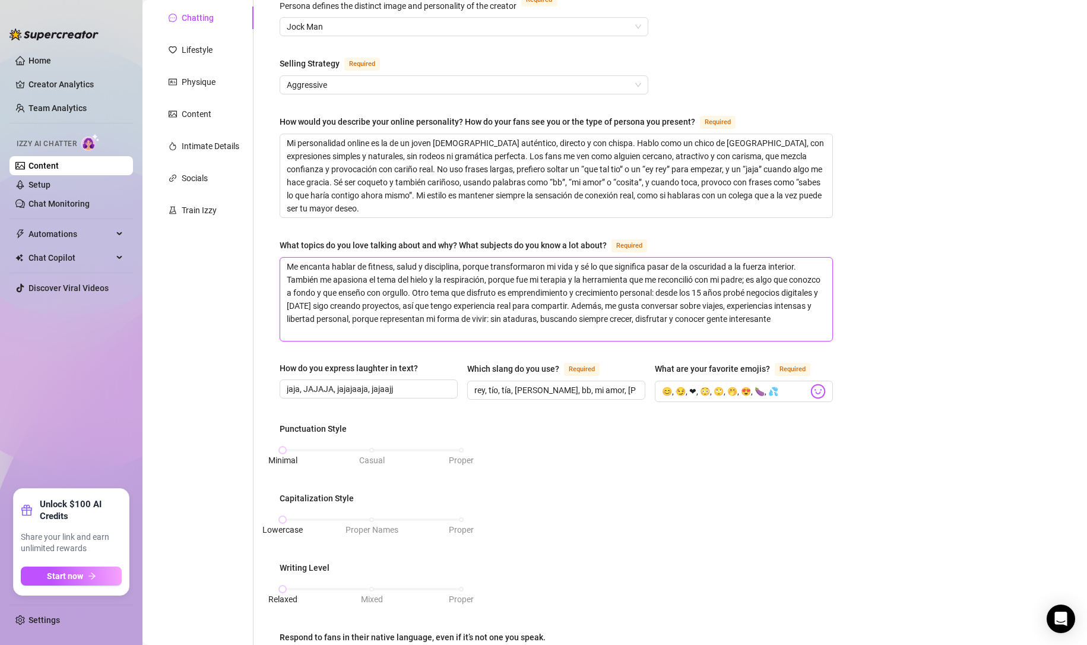
click at [366, 299] on textarea "Me encanta hablar de fitness, salud y disciplina, porque transformaron mi vida …" at bounding box center [556, 299] width 552 height 83
click at [339, 316] on textarea "Me encanta hablar de fitness, salud y disciplina, porque transformaron mi vida …" at bounding box center [556, 299] width 552 height 83
paste textarea "gusta hablar de cosas reales que forman parte de mi vida. El fitness y el gym s…"
type textarea "Me gusta hablar de cosas reales que forman parte de mi vida. El fitness y el gy…"
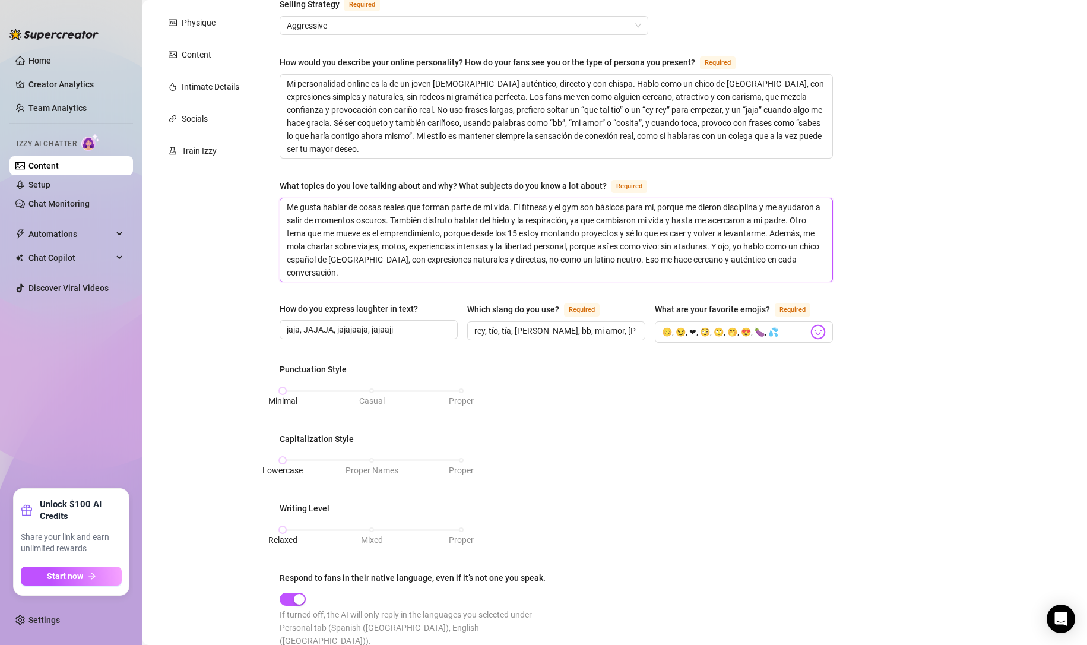
scroll to position [238, 0]
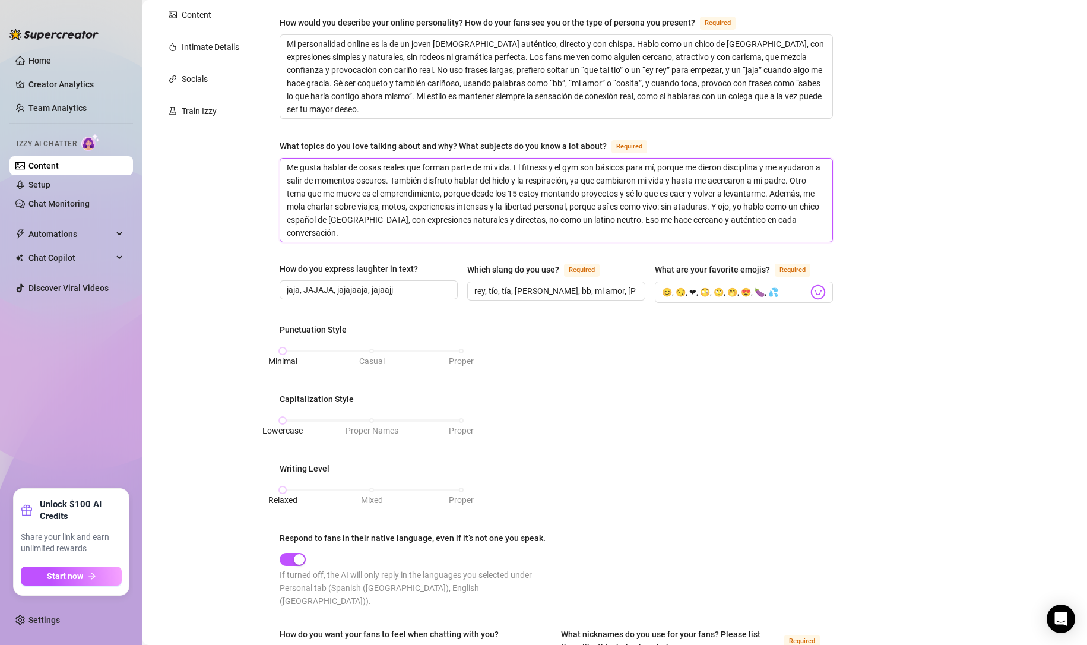
paste textarea "Me gusta hablar de cosas reales que"
type textarea "Me gusta hablar de cosas reales que forman parte de mi vida. El fitness y el gy…"
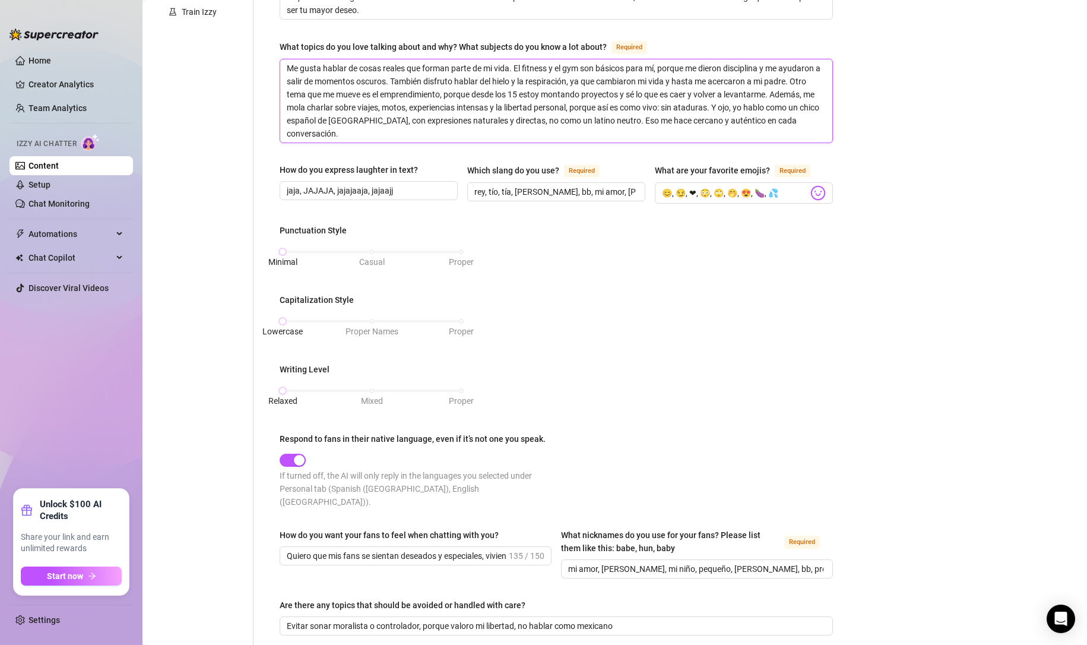
scroll to position [356, 0]
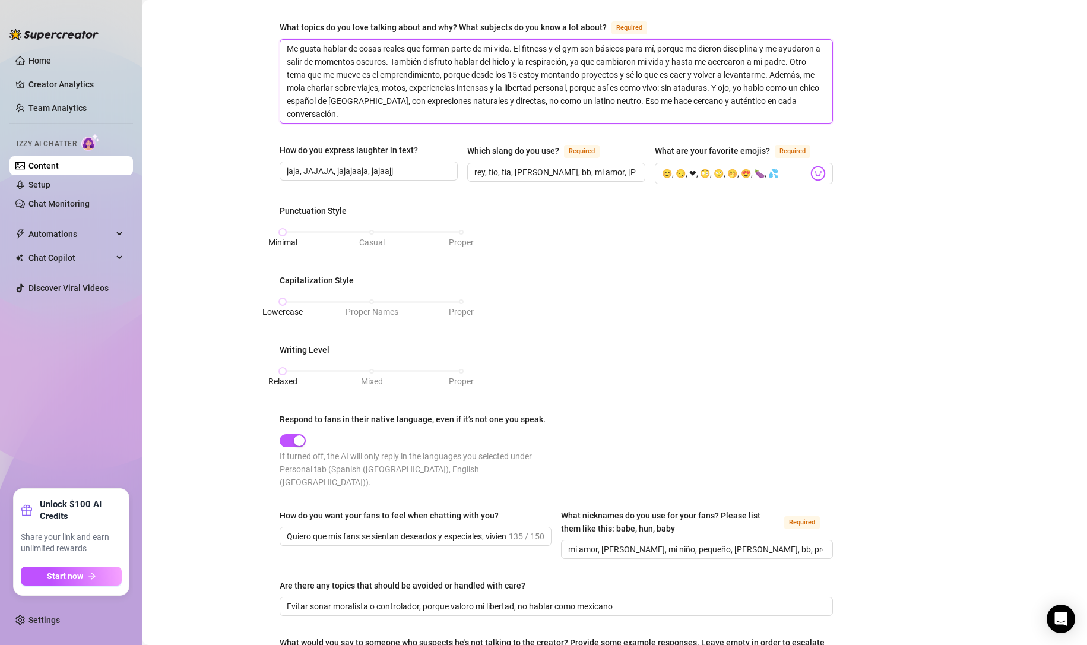
type textarea "Me gusta hablar de cosas reales que forman parte de mi vida. El fitness y el gy…"
drag, startPoint x: 583, startPoint y: 168, endPoint x: 619, endPoint y: 173, distance: 36.6
click at [619, 173] on input "rey, tío, tía, [PERSON_NAME], bb, mi amor, [PERSON_NAME], chiquito, pequeño, pr…" at bounding box center [555, 172] width 162 height 13
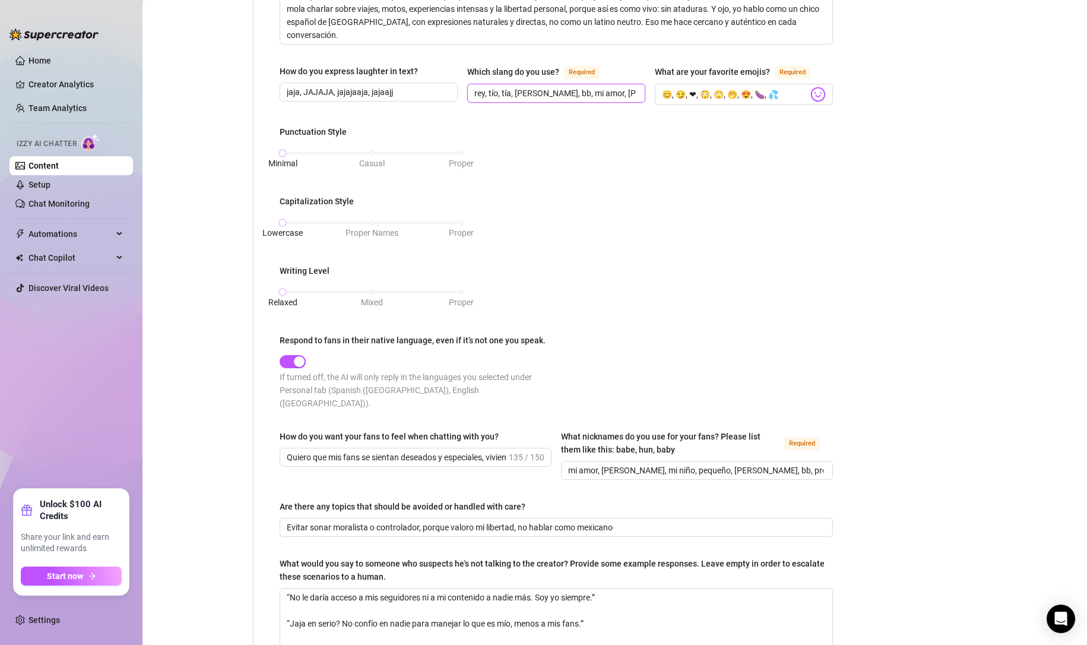
scroll to position [396, 0]
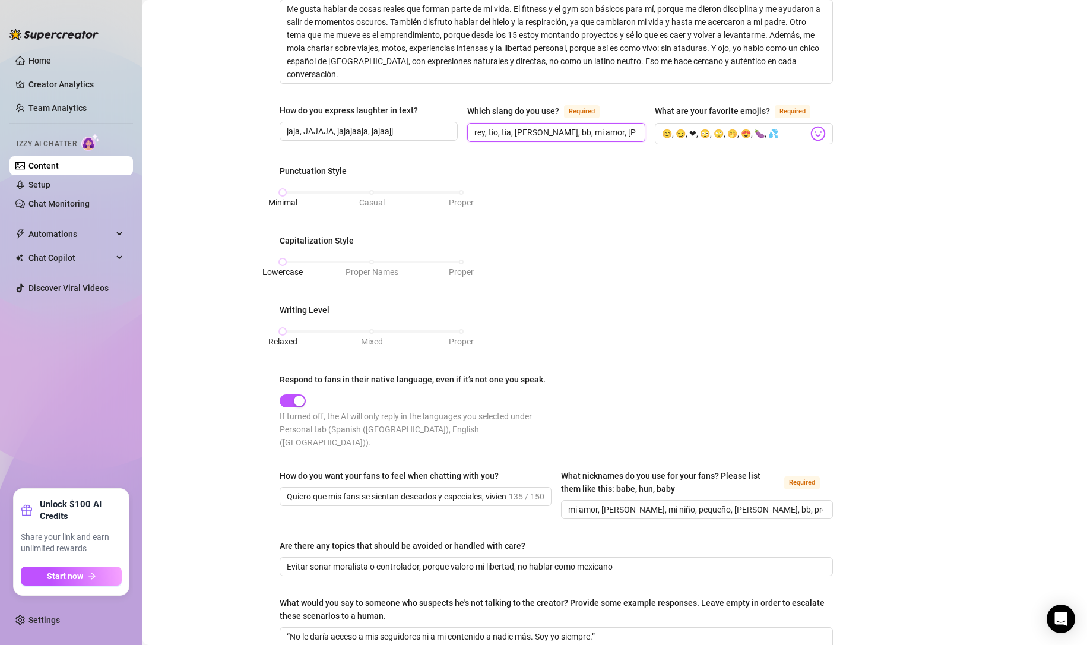
drag, startPoint x: 550, startPoint y: 129, endPoint x: 578, endPoint y: 134, distance: 28.8
click at [578, 134] on input "rey, tío, tía, [PERSON_NAME], bb, mi amor, [PERSON_NAME], chiquito, pequeño, pr…" at bounding box center [555, 132] width 162 height 13
drag, startPoint x: 591, startPoint y: 132, endPoint x: 633, endPoint y: 141, distance: 43.2
click at [633, 141] on div "Which slang do you use? Required rey, tío, tía, [PERSON_NAME], bb, cosita, chiq…" at bounding box center [556, 124] width 178 height 40
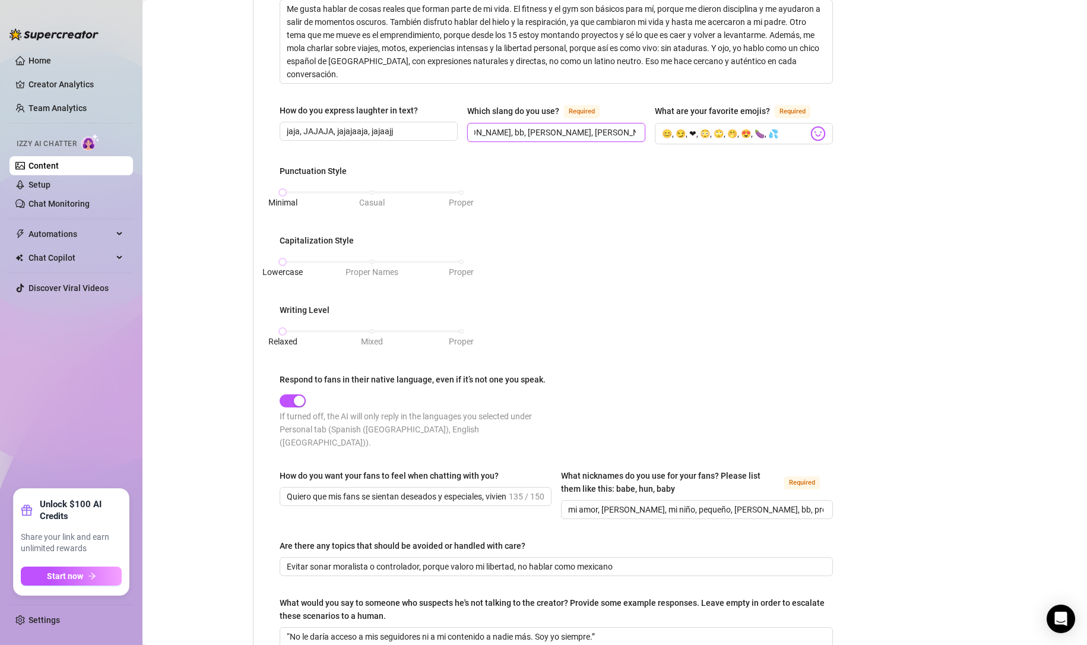
click at [610, 134] on input "rey, tío, tía, [PERSON_NAME], bb, [PERSON_NAME], [PERSON_NAME], pequeño, precio…" at bounding box center [555, 132] width 162 height 13
drag, startPoint x: 540, startPoint y: 129, endPoint x: 445, endPoint y: 120, distance: 96.0
click at [445, 120] on div "How do you express laughter in text? jaja, JAJAJA, jajajaaja, jajaajj Which sla…" at bounding box center [556, 129] width 553 height 51
click at [490, 126] on input "rey, tío, tía, [PERSON_NAME], bb, [PERSON_NAME], [PERSON_NAME], pequeño, precio…" at bounding box center [555, 132] width 162 height 13
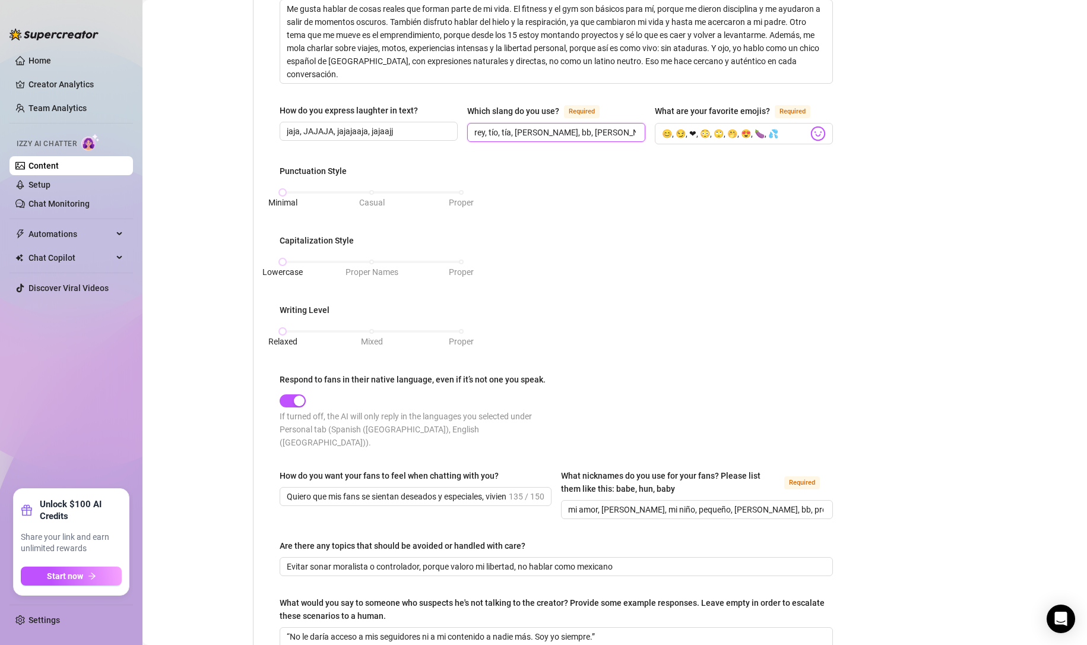
drag, startPoint x: 570, startPoint y: 129, endPoint x: 543, endPoint y: 129, distance: 26.7
click at [543, 129] on input "rey, tío, tía, [PERSON_NAME], bb, [PERSON_NAME], [PERSON_NAME], pequeño, precio…" at bounding box center [555, 132] width 162 height 13
drag, startPoint x: 602, startPoint y: 129, endPoint x: 607, endPoint y: 128, distance: 6.1
click at [607, 128] on input "rey, tío, tía, [PERSON_NAME], bb, [PERSON_NAME], pequeño, precioso, tonto" at bounding box center [555, 132] width 162 height 13
click at [572, 128] on input "rey, tío, tía, [PERSON_NAME], bb, [PERSON_NAME], pequeño, precioso, tonto" at bounding box center [555, 132] width 162 height 13
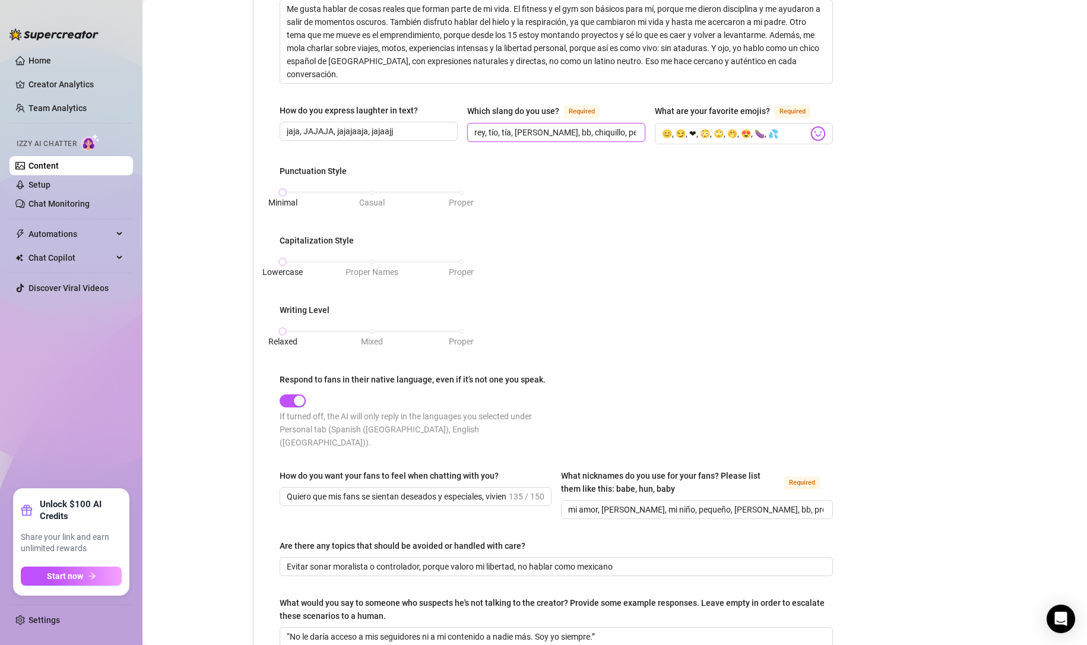
click at [590, 129] on input "rey, tío, tía, [PERSON_NAME], bb, chiquillo, pequeño, precioso, tonto" at bounding box center [555, 132] width 162 height 13
drag, startPoint x: 590, startPoint y: 129, endPoint x: 628, endPoint y: 129, distance: 38.0
click at [628, 129] on input "rey, tío, tía, [PERSON_NAME], bb, chiquillo, pequeño, precioso, tonto" at bounding box center [555, 132] width 162 height 13
click at [616, 130] on input "rey, tío, tía, [PERSON_NAME], bb, chiquillo, pequeño, precioso, tonto" at bounding box center [555, 132] width 162 height 13
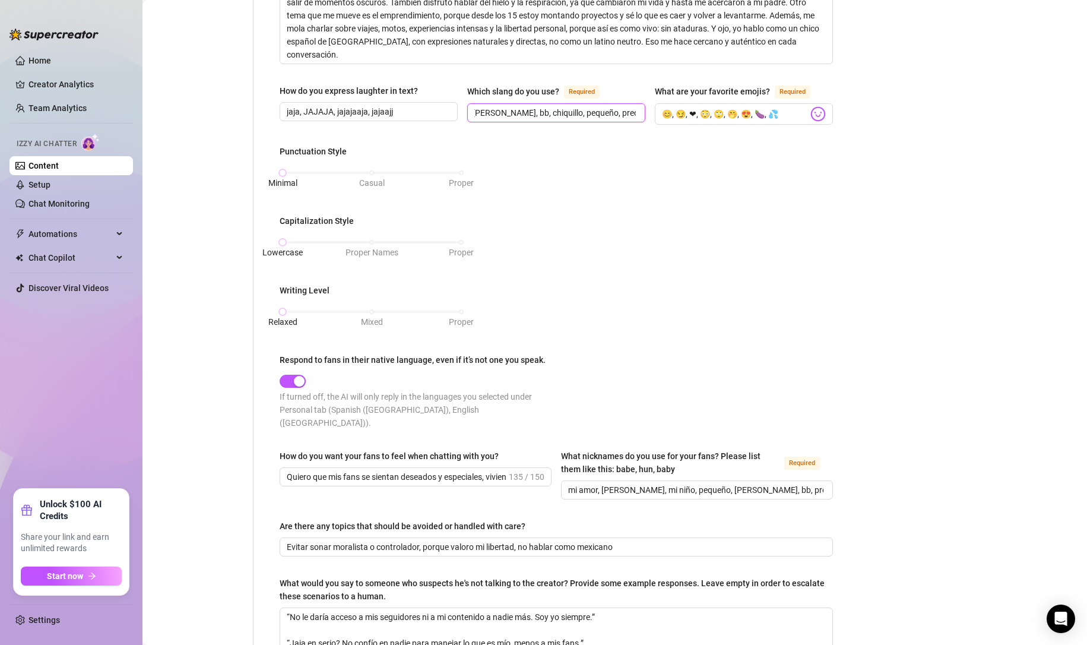
scroll to position [435, 0]
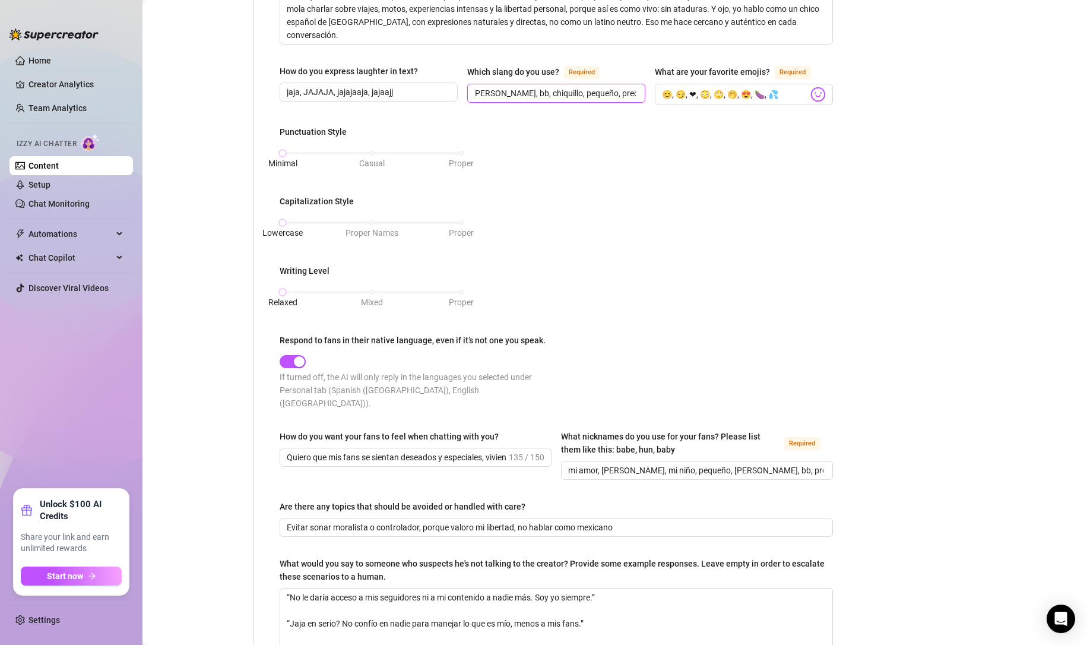
type input "rey, tío, tía, [PERSON_NAME], bb, chiquillo, pequeño, precioso, tonto"
click at [297, 358] on div "button" at bounding box center [299, 361] width 11 height 11
drag, startPoint x: 297, startPoint y: 357, endPoint x: 243, endPoint y: 354, distance: 54.7
click at [243, 354] on div "Personal Info Chatting Lifestyle Physique Content Intimate Details Socials Trai…" at bounding box center [499, 258] width 691 height 1161
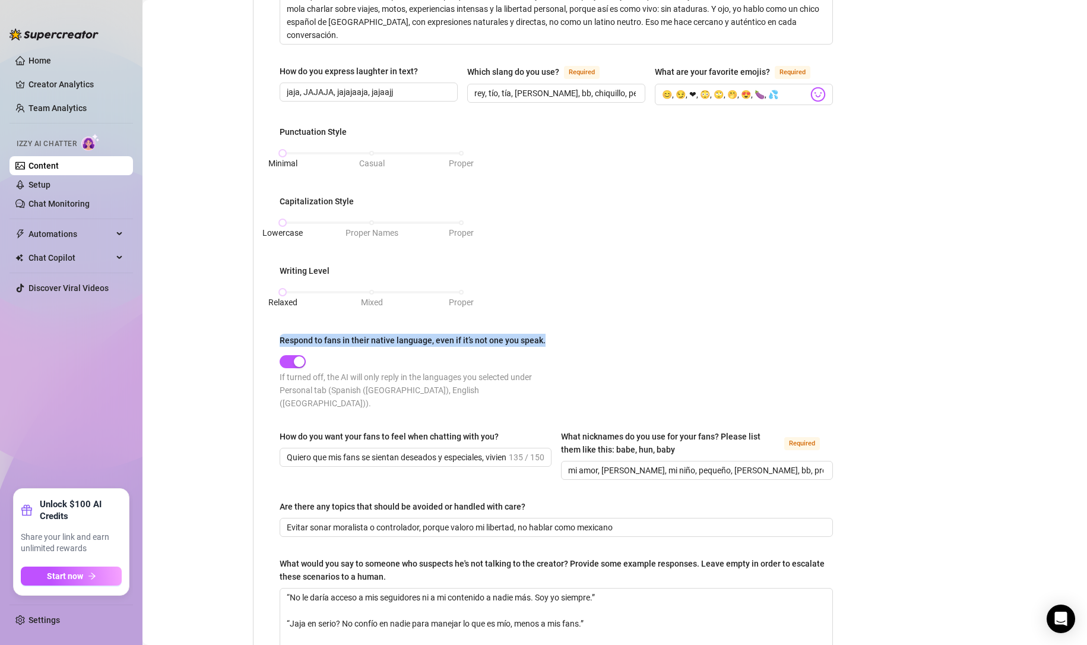
drag, startPoint x: 280, startPoint y: 333, endPoint x: 542, endPoint y: 337, distance: 261.9
click at [542, 337] on div "Respond to fans in their native language, even if it’s not one you speak." at bounding box center [413, 340] width 266 height 13
copy div "Respond to fans in their native language, even if it’s not one you speak."
click at [295, 356] on div "button" at bounding box center [299, 361] width 11 height 11
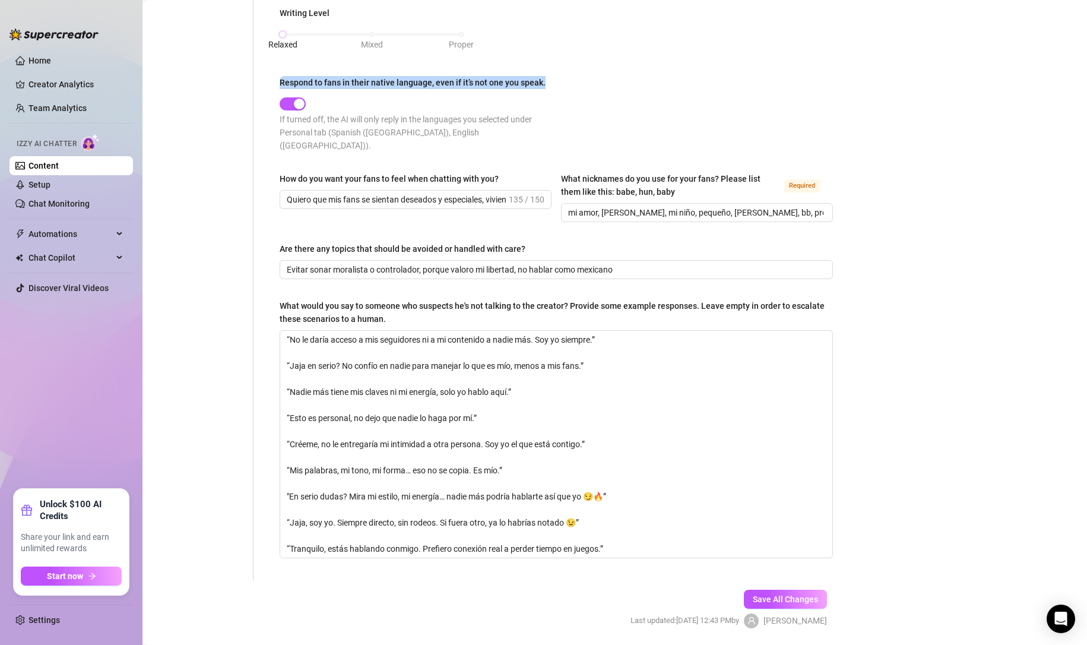
scroll to position [698, 0]
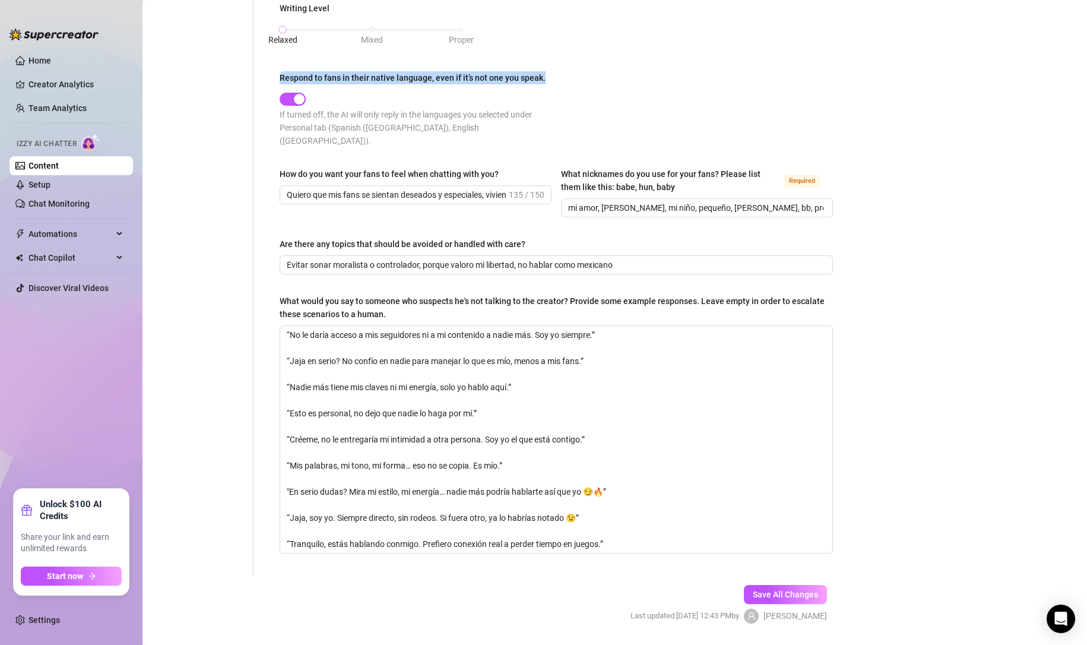
click at [772, 590] on span "Save All Changes" at bounding box center [785, 595] width 65 height 10
drag, startPoint x: 386, startPoint y: 246, endPoint x: 509, endPoint y: 258, distance: 124.1
click at [509, 258] on span "Evitar sonar moralista o controlador, porque valoro mi libertad, no hablar como…" at bounding box center [556, 264] width 553 height 19
drag, startPoint x: 585, startPoint y: 191, endPoint x: 748, endPoint y: 194, distance: 162.7
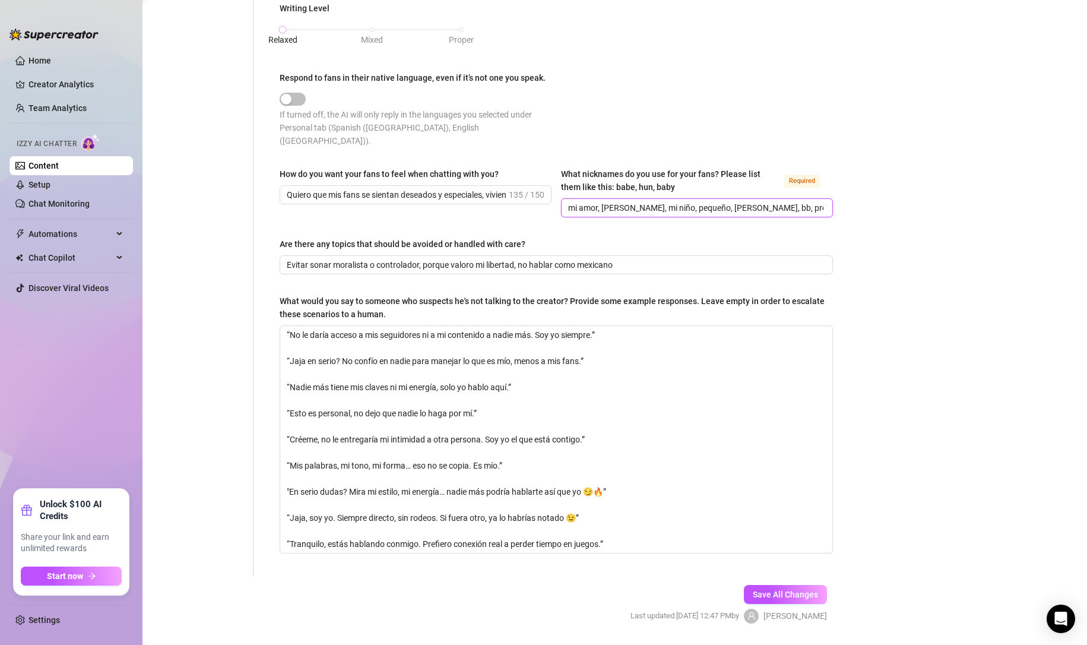
click at [748, 201] on input "mi amor, [PERSON_NAME], mi niño, pequeño, [PERSON_NAME], bb, precioso, tonto" at bounding box center [695, 207] width 255 height 13
click at [734, 201] on input "mi amor, [PERSON_NAME], mi niño, pequeño, [PERSON_NAME], bb, precioso, tonto" at bounding box center [695, 207] width 255 height 13
click at [716, 201] on input "mi amor, [PERSON_NAME], mi niño, pequeño, [PERSON_NAME], bb, precioso, tonto" at bounding box center [695, 207] width 255 height 13
drag, startPoint x: 598, startPoint y: 190, endPoint x: 438, endPoint y: 179, distance: 160.7
click at [438, 181] on div "How do you want your fans to feel when chatting with you? Quiero que mis fans s…" at bounding box center [556, 197] width 553 height 61
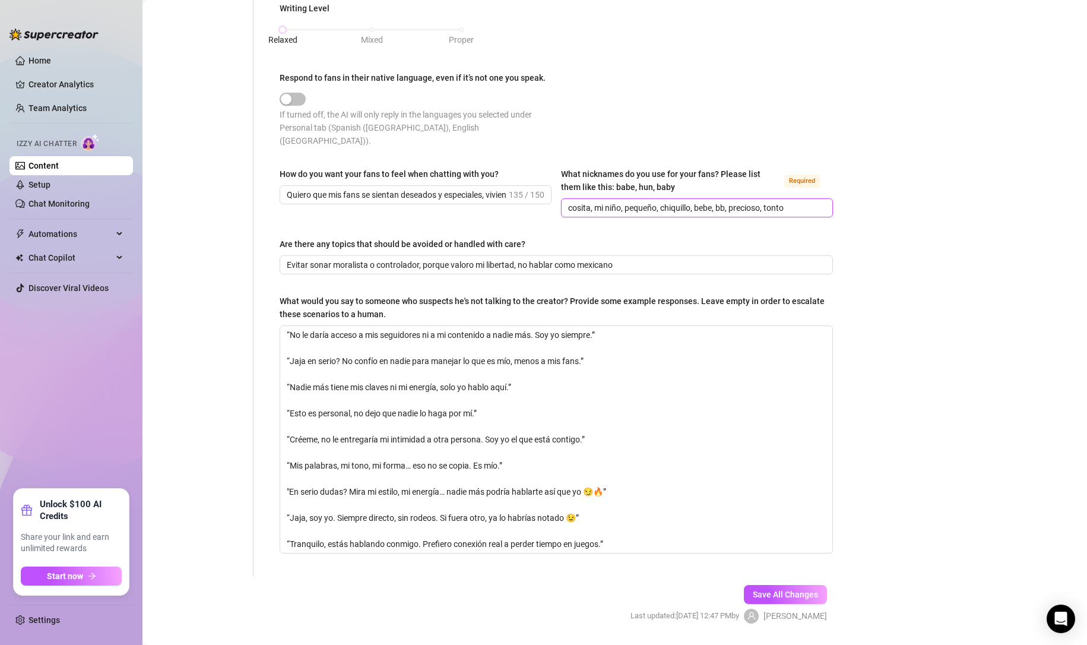
drag, startPoint x: 655, startPoint y: 194, endPoint x: 701, endPoint y: 193, distance: 45.7
click at [701, 201] on input "cosita, mi niño, pequeño, chiquillo, bebe, bb, precioso, tonto" at bounding box center [695, 207] width 255 height 13
click at [713, 201] on input "cosita, mi niño, pequeño, chiquillo, bebe, bb, precioso, tonto" at bounding box center [695, 207] width 255 height 13
drag, startPoint x: 727, startPoint y: 189, endPoint x: 783, endPoint y: 196, distance: 55.6
click at [774, 201] on input "cosita, mi niño, pequeño, chiquillo, bebe, bb, precioso, tonto" at bounding box center [695, 207] width 255 height 13
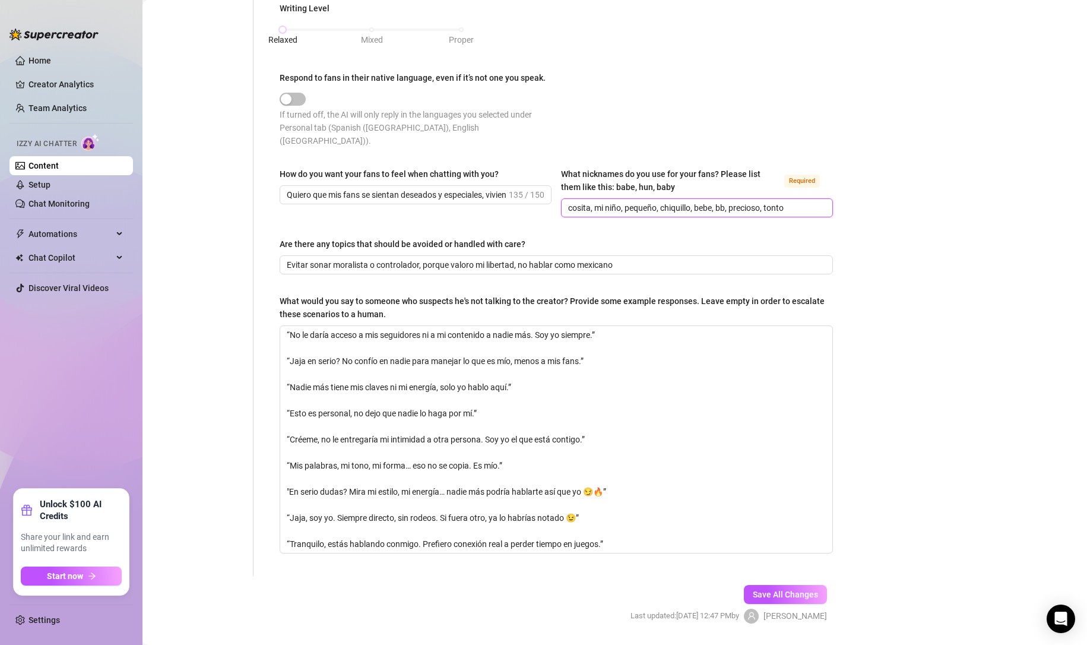
click at [788, 201] on input "cosita, mi niño, pequeño, chiquillo, bebe, bb, precioso, tonto" at bounding box center [695, 207] width 255 height 13
click at [568, 201] on input "cosita, mi niño, pequeño, chiquillo, bebe, bb, precioso, tonto, guapo" at bounding box center [695, 207] width 255 height 13
type input "rey, [PERSON_NAME], mi niño, pequeño, chiquillo, bebe, bb, precioso, tonto, gua…"
drag, startPoint x: 303, startPoint y: 172, endPoint x: 316, endPoint y: 175, distance: 12.8
click at [316, 185] on span "Quiero que mis fans se sientan deseados y especiales, viviendo una conexión ínt…" at bounding box center [416, 194] width 272 height 19
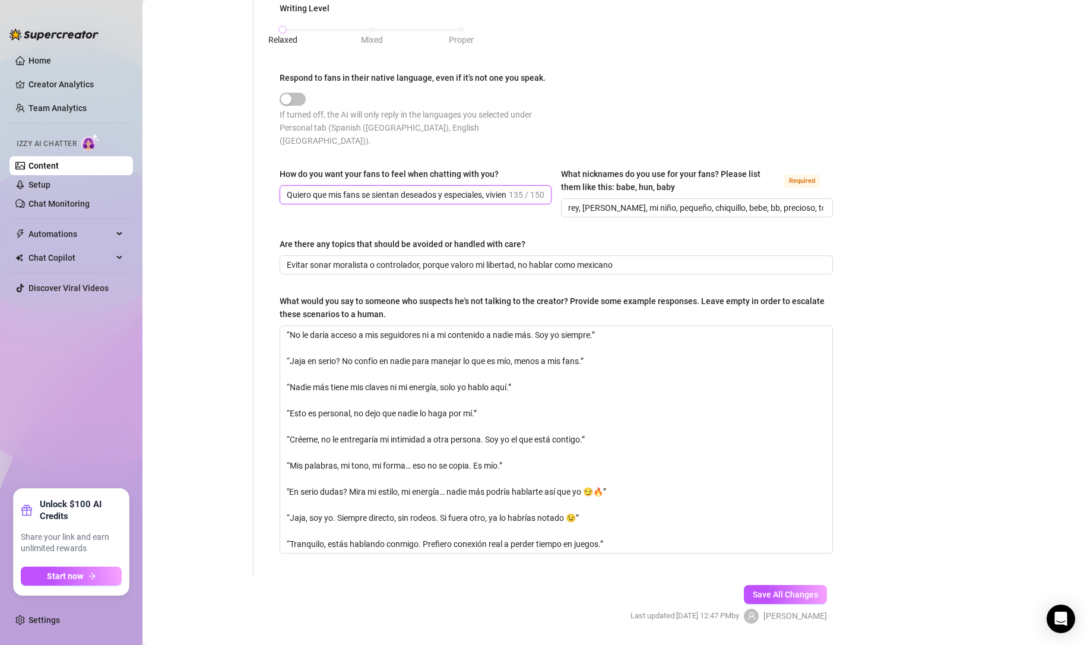
scroll to position [0, 1]
click at [321, 188] on input "Quiero que mis fans se sientan deseados y especiales, viviendo una conexión ínt…" at bounding box center [397, 194] width 220 height 13
drag, startPoint x: 313, startPoint y: 177, endPoint x: 537, endPoint y: 187, distance: 224.7
click at [537, 187] on span "Quiero que mis fans se sientan deseados y especiales, viviendo una conexión ínt…" at bounding box center [416, 194] width 272 height 19
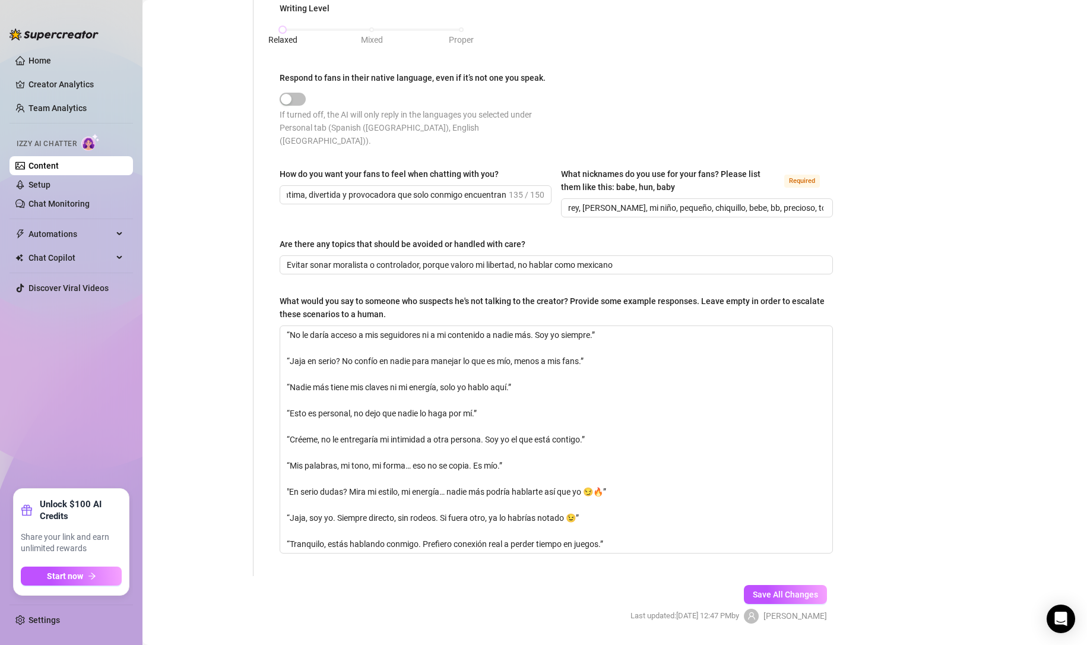
click at [480, 191] on div "How do you want your fans to feel when chatting with you? Quiero que mis fans s…" at bounding box center [416, 192] width 272 height 50
drag, startPoint x: 384, startPoint y: 182, endPoint x: 466, endPoint y: 182, distance: 82.5
click at [466, 188] on input "Quiero que mis fans se sientan deseados y especiales, viviendo una conexión ínt…" at bounding box center [397, 194] width 220 height 13
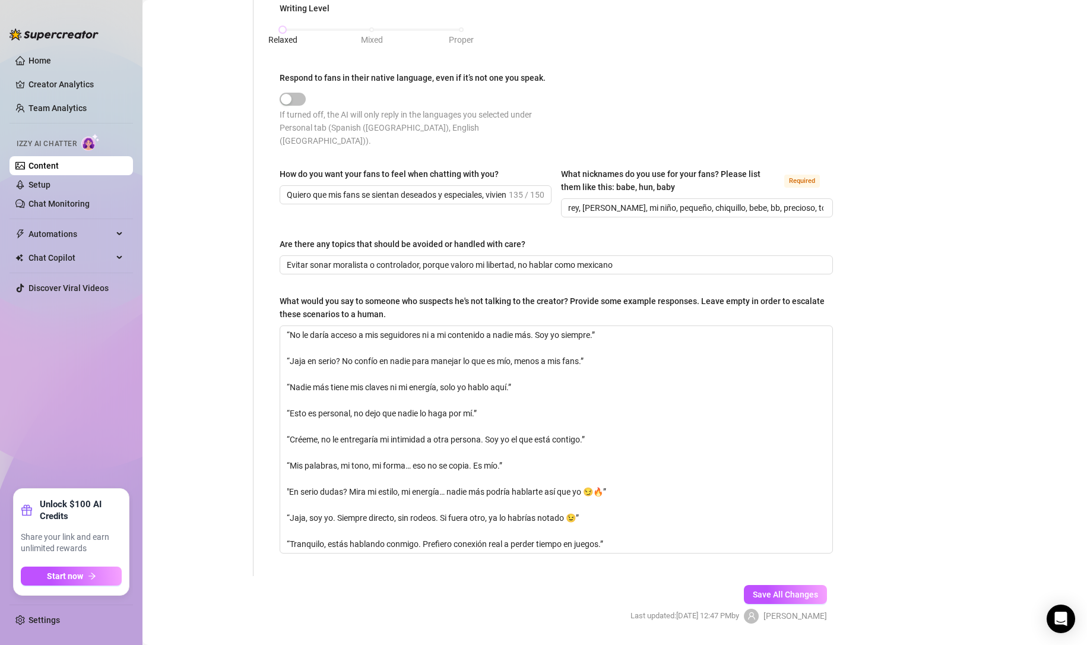
click at [750, 585] on button "Save All Changes" at bounding box center [785, 594] width 83 height 19
click at [753, 590] on span "Save All Changes" at bounding box center [785, 595] width 65 height 10
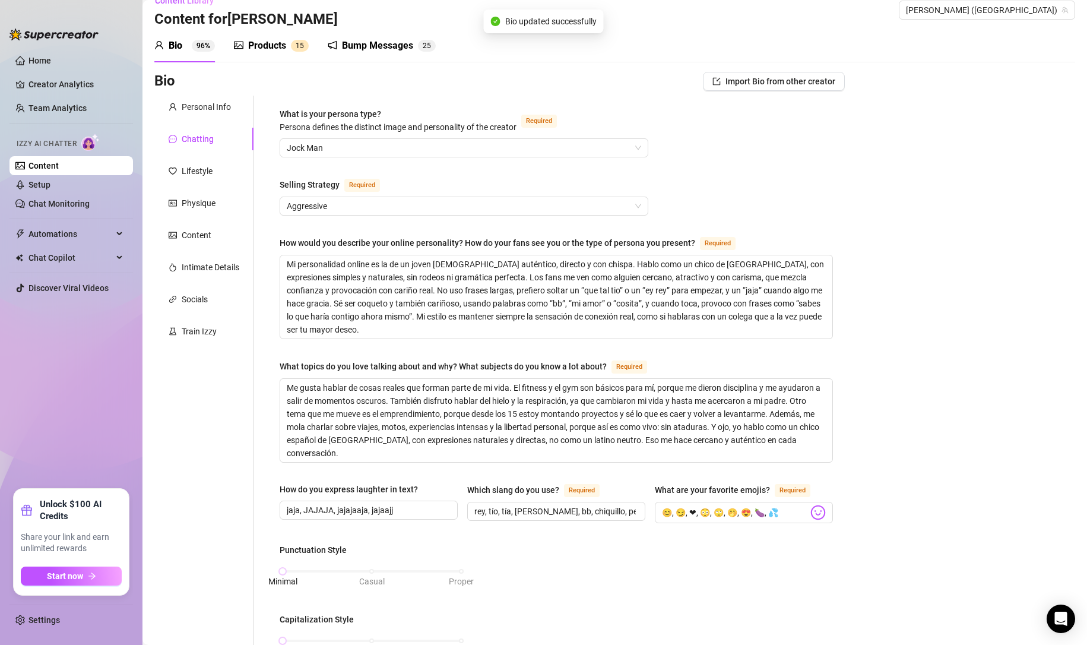
scroll to position [13, 0]
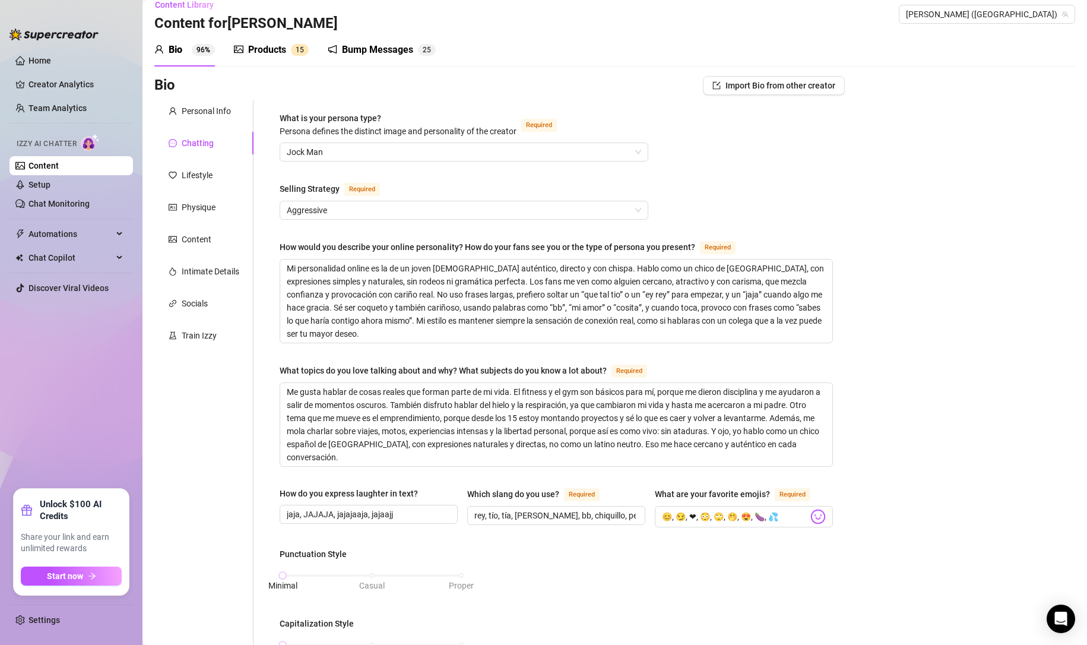
click at [256, 45] on div "Products" at bounding box center [267, 50] width 38 height 14
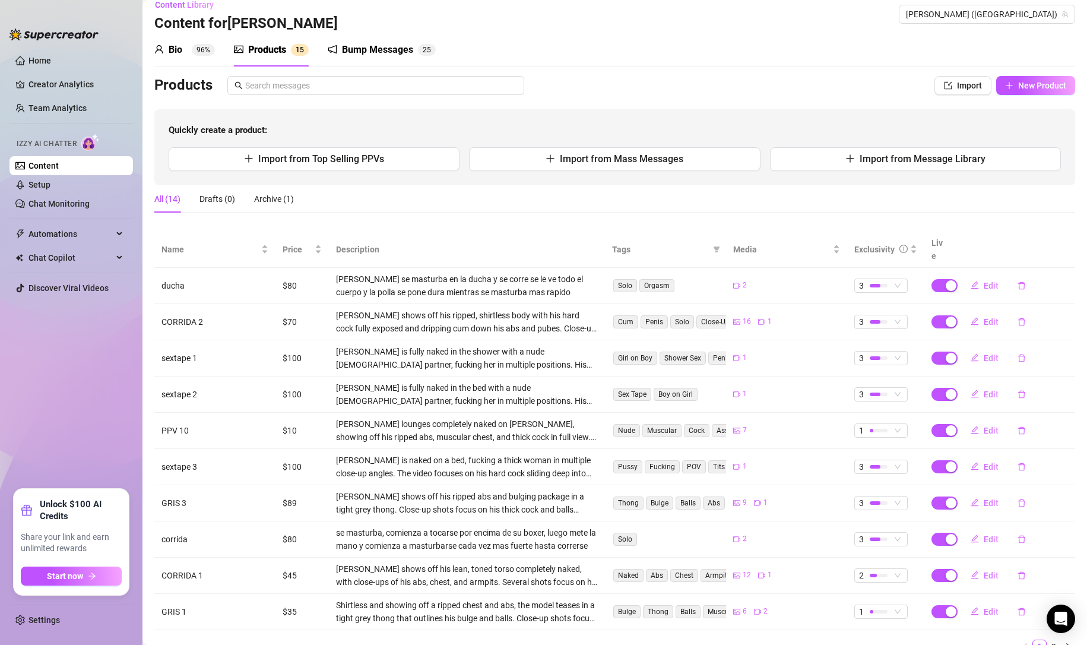
click at [178, 47] on div "Bio" at bounding box center [176, 50] width 14 height 14
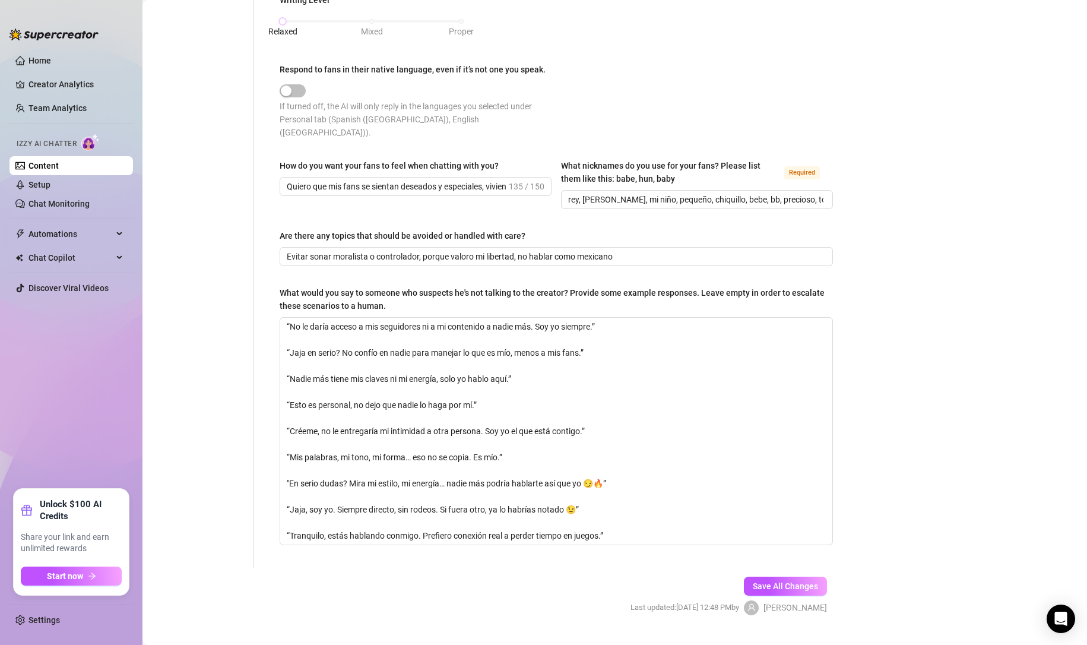
scroll to position [717, 0]
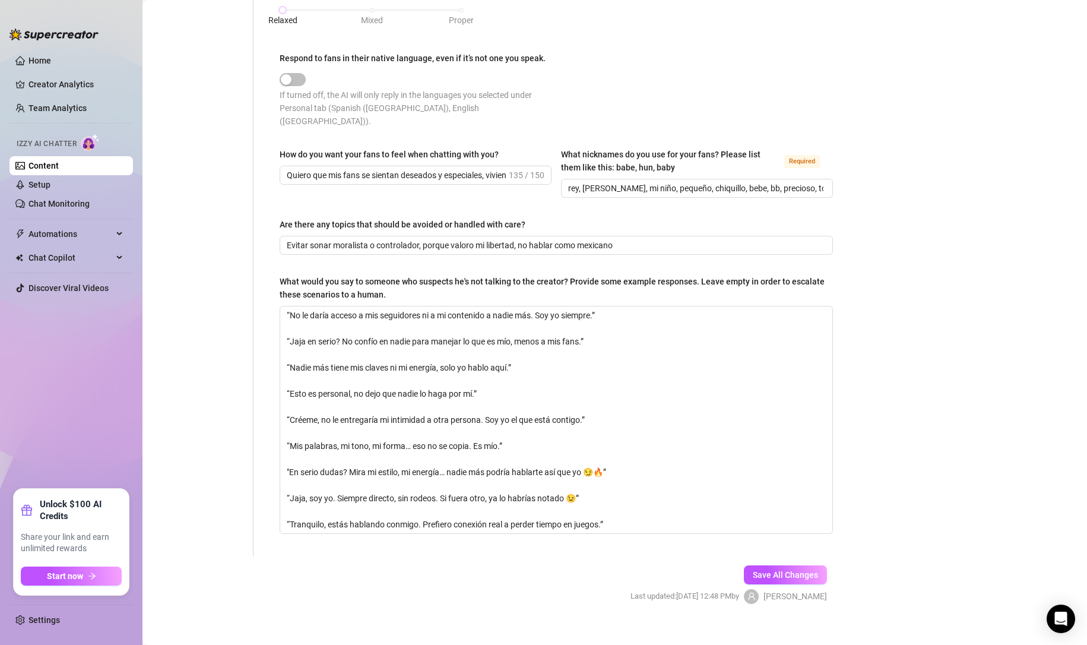
click at [757, 570] on span "Save All Changes" at bounding box center [785, 575] width 65 height 10
